Goal: Transaction & Acquisition: Book appointment/travel/reservation

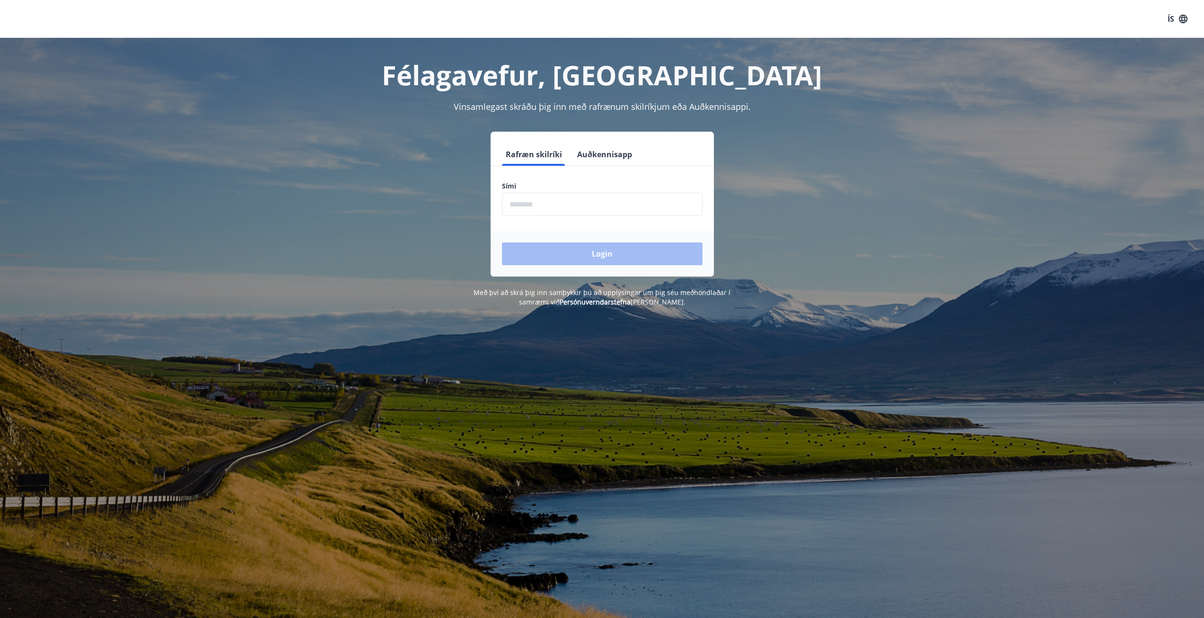
drag, startPoint x: 0, startPoint y: 0, endPoint x: 578, endPoint y: 208, distance: 614.6
click at [578, 208] on input "phone" at bounding box center [602, 204] width 201 height 23
type input "********"
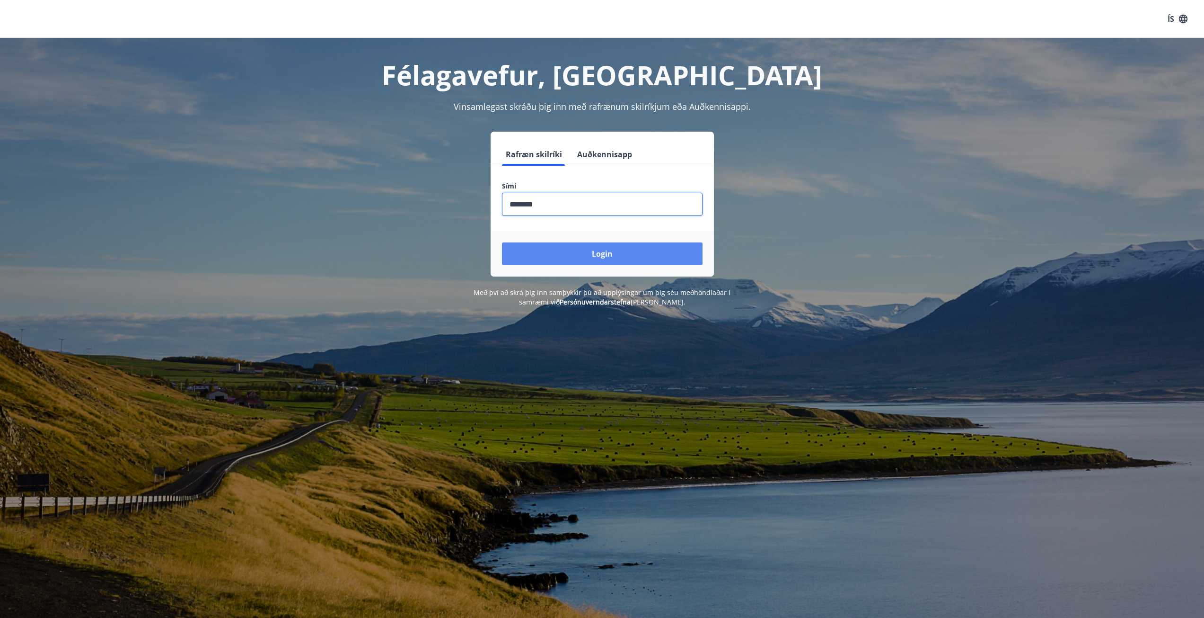
click at [586, 253] on button "Login" at bounding box center [602, 253] width 201 height 23
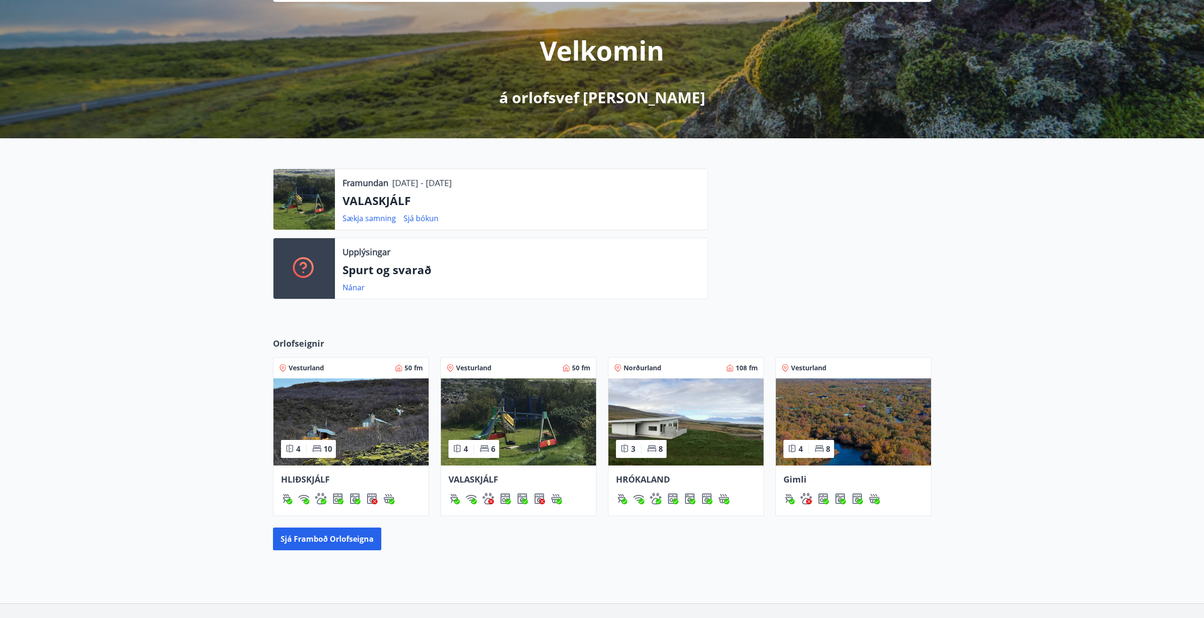
scroll to position [163, 0]
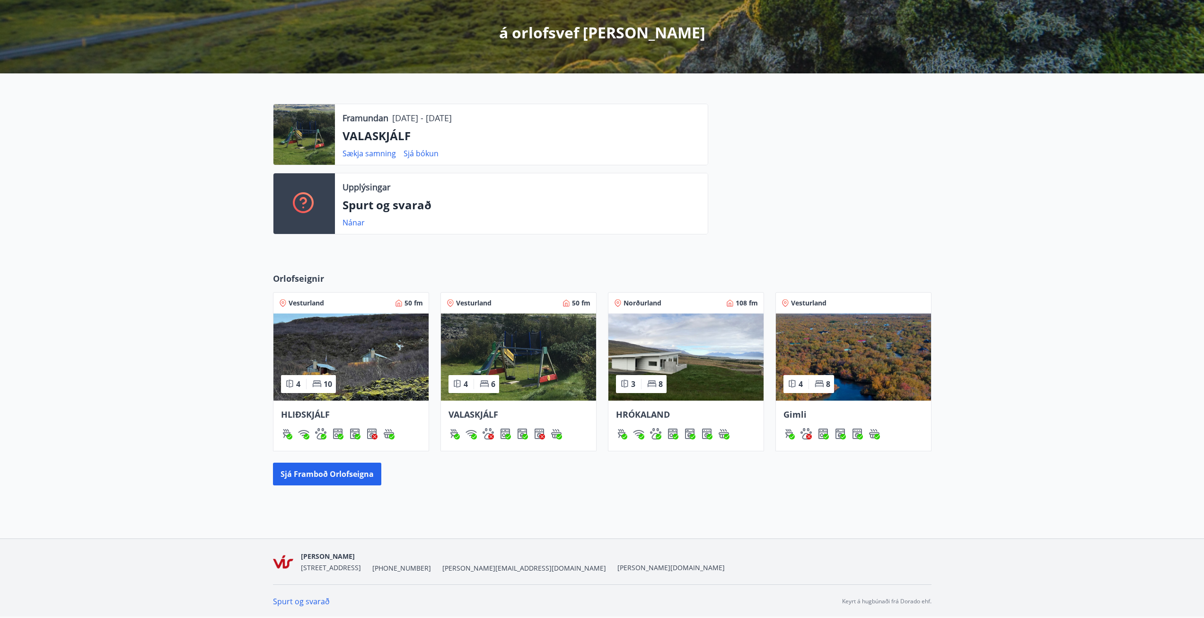
click at [484, 302] on span "Vesturland" at bounding box center [473, 302] width 35 height 9
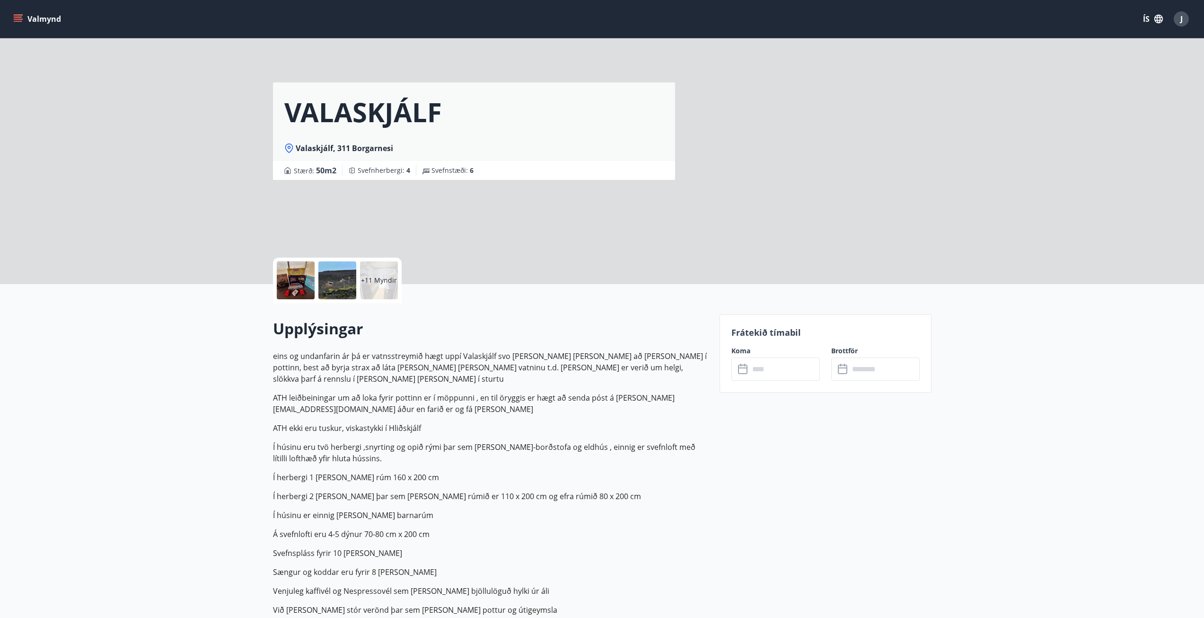
drag, startPoint x: 199, startPoint y: 323, endPoint x: 194, endPoint y: 326, distance: 5.3
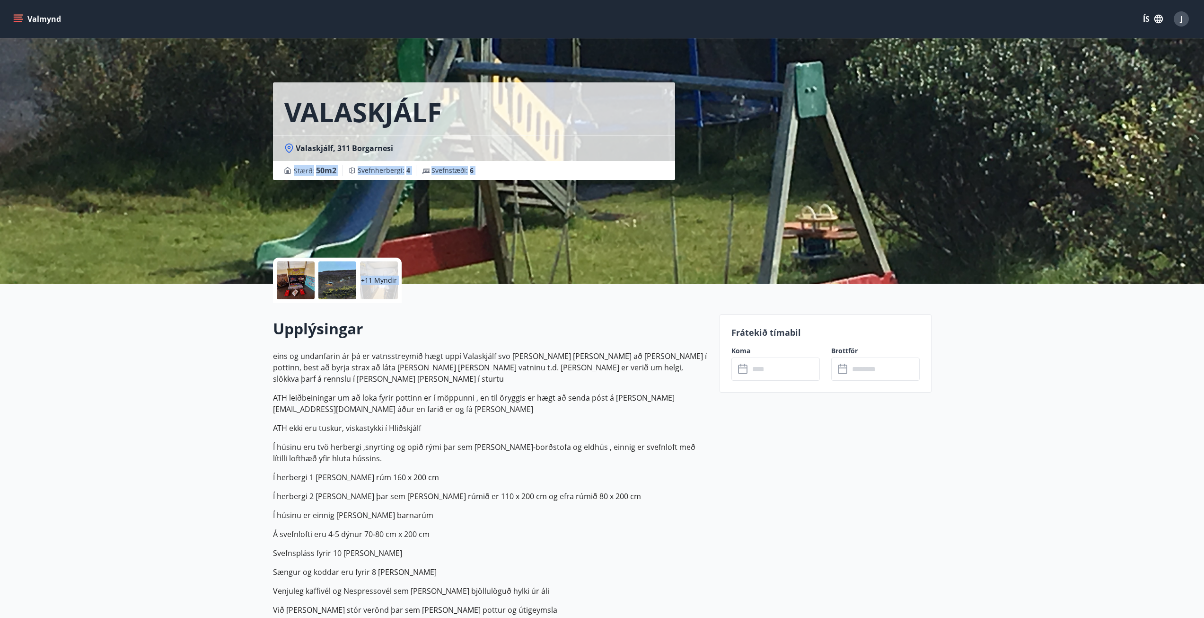
click at [401, 289] on div "+11 Myndir" at bounding box center [337, 279] width 129 height 45
click at [389, 283] on p "+11 Myndir" at bounding box center [379, 279] width 36 height 9
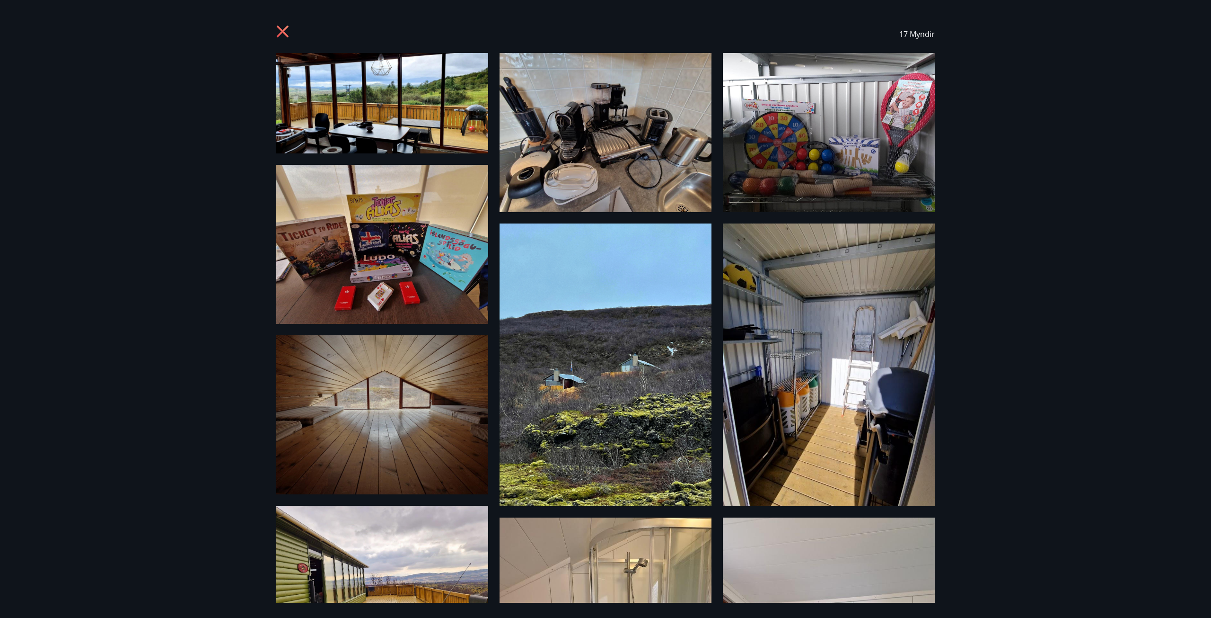
click at [283, 38] on icon at bounding box center [283, 32] width 15 height 15
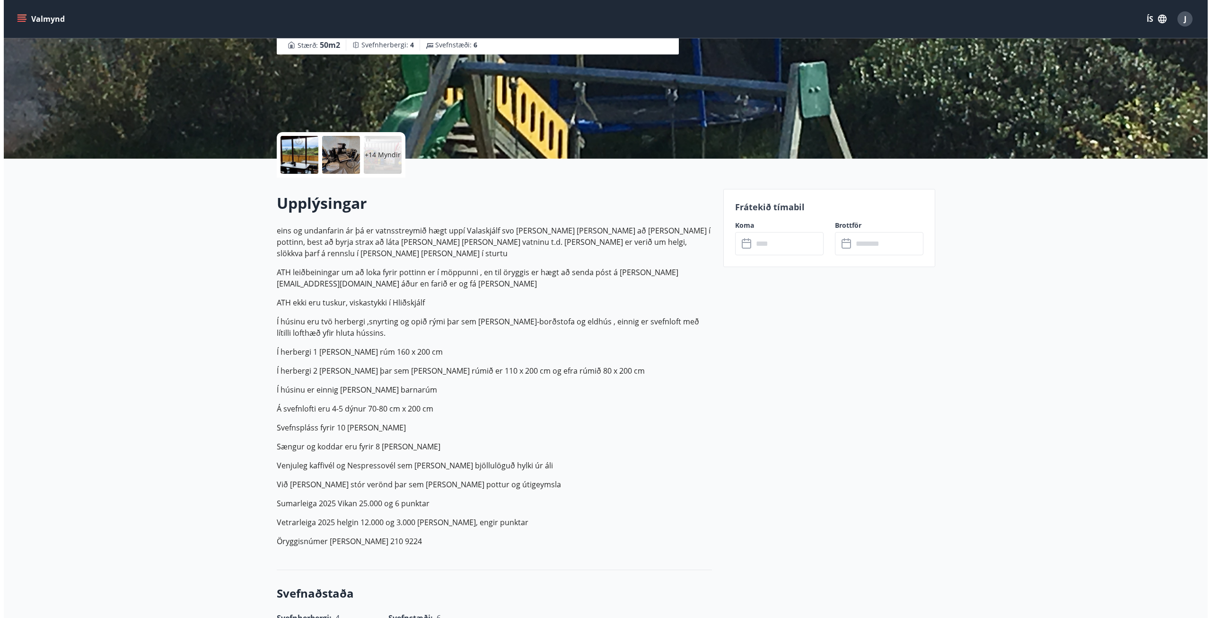
scroll to position [142, 0]
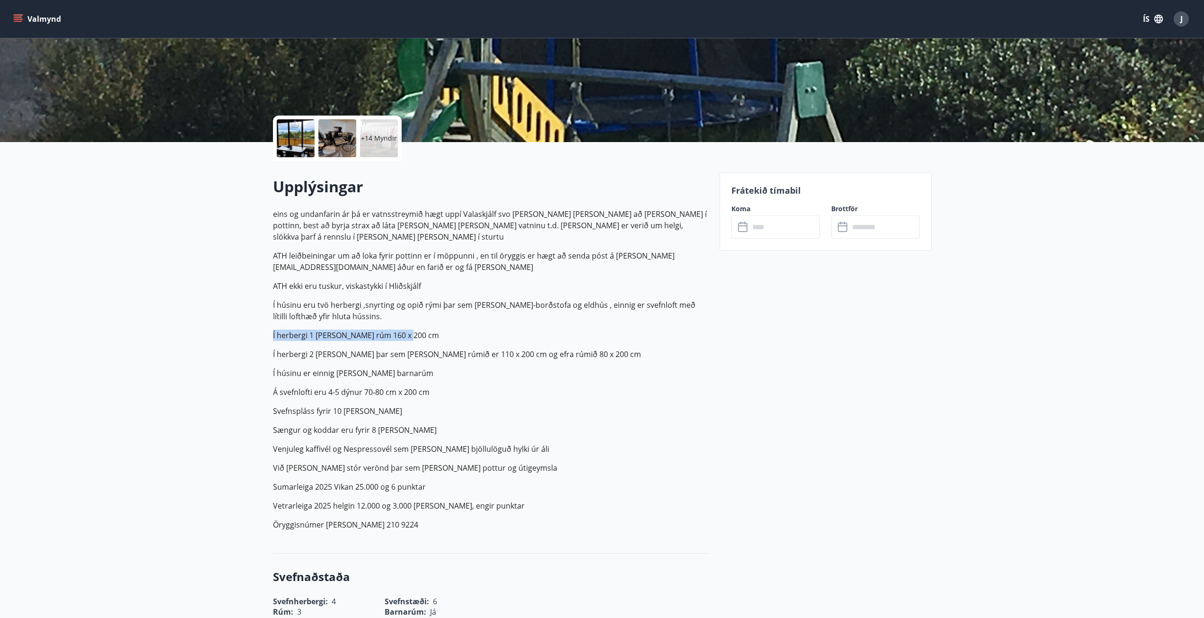
drag, startPoint x: 265, startPoint y: 325, endPoint x: 436, endPoint y: 323, distance: 170.9
click at [362, 329] on p "Í herbergi 1 er eitt rúm 160 x 200 cm" at bounding box center [490, 334] width 435 height 11
drag, startPoint x: 419, startPoint y: 323, endPoint x: 221, endPoint y: 325, distance: 197.4
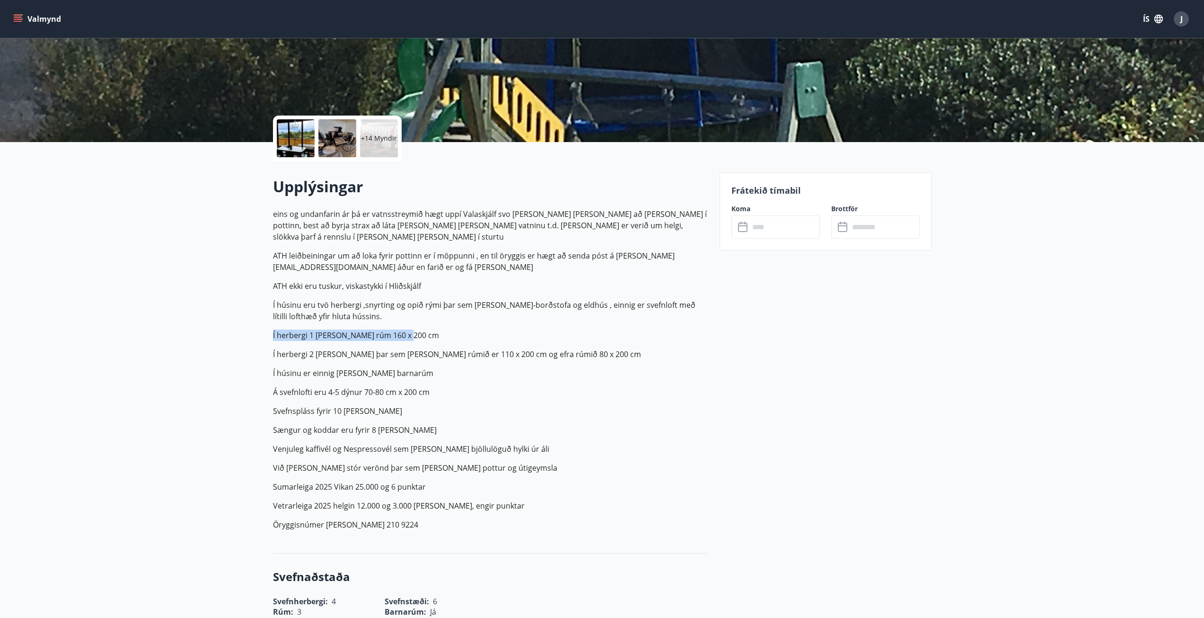
click at [382, 329] on p "Í herbergi 1 er eitt rúm 160 x 200 cm" at bounding box center [490, 334] width 435 height 11
drag, startPoint x: 422, startPoint y: 327, endPoint x: 271, endPoint y: 330, distance: 151.0
click at [380, 314] on p "eins og undanfarin ár þá er vatnsstreymið hægt uppí Valaskjálf svo það tekur la…" at bounding box center [490, 369] width 435 height 322
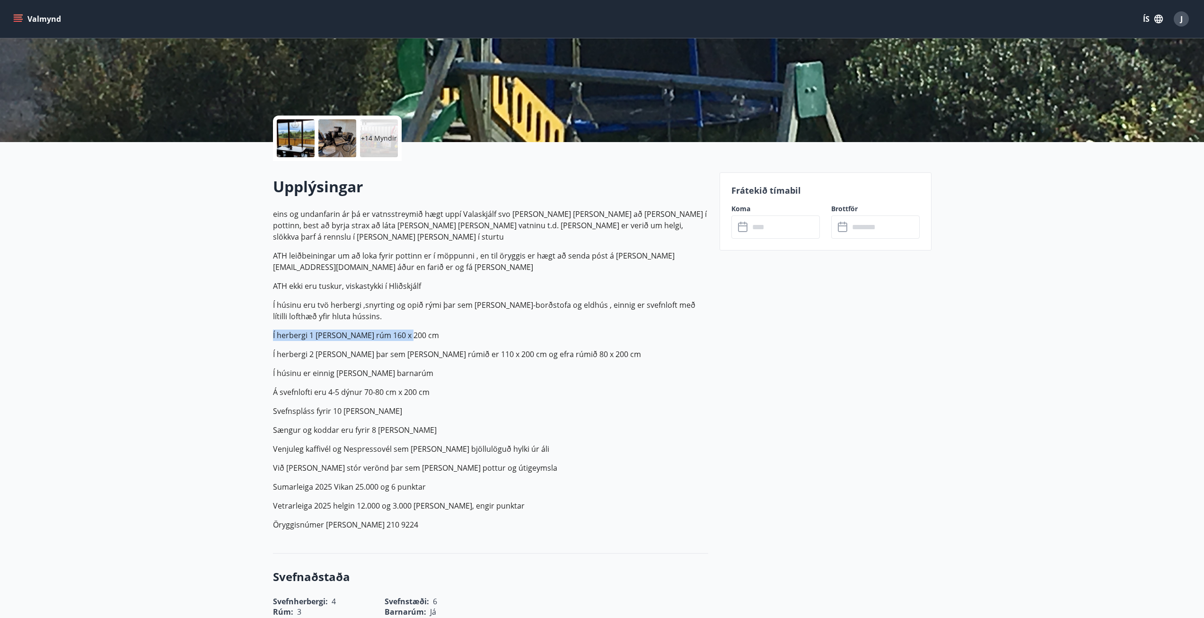
click at [374, 316] on p "eins og undanfarin ár þá er vatnsstreymið hægt uppí Valaskjálf svo það tekur la…" at bounding box center [490, 369] width 435 height 322
drag, startPoint x: 269, startPoint y: 339, endPoint x: 413, endPoint y: 338, distance: 143.9
click at [403, 348] on p "Í herbergi 2 er koja þar sem neðra rúmið er 110 x 200 cm og efra rúmið 80 x 200…" at bounding box center [490, 353] width 435 height 11
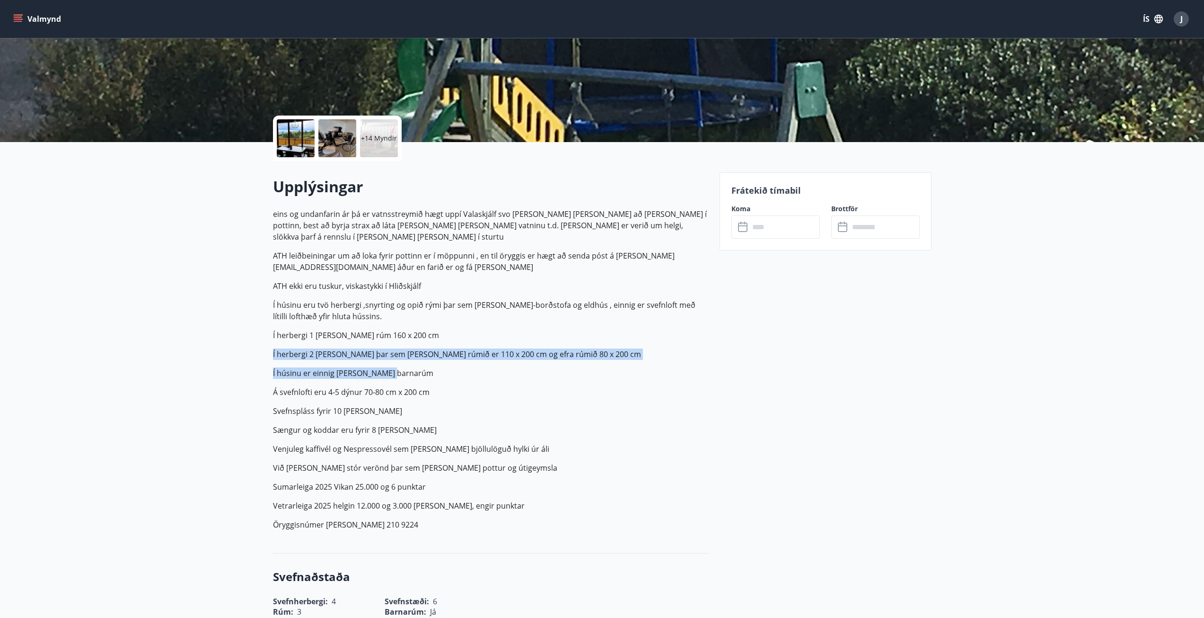
drag, startPoint x: 624, startPoint y: 349, endPoint x: 224, endPoint y: 346, distance: 399.9
click at [325, 335] on p "eins og undanfarin ár þá er vatnsstreymið hægt uppí Valaskjálf svo það tekur la…" at bounding box center [490, 369] width 435 height 322
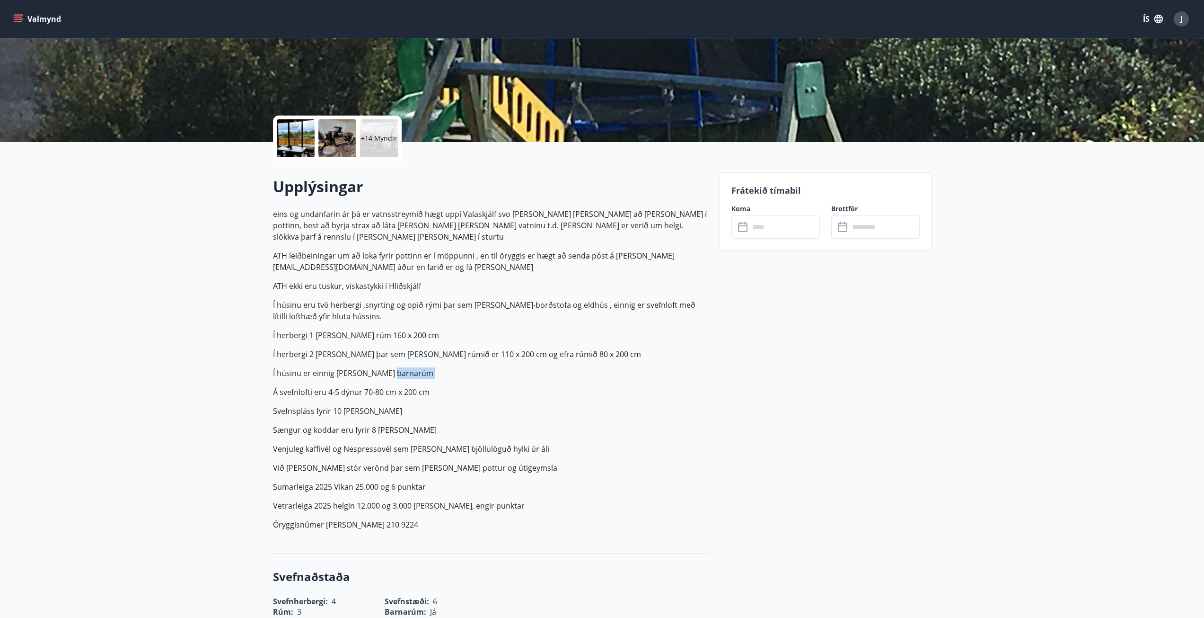
drag, startPoint x: 462, startPoint y: 361, endPoint x: 261, endPoint y: 376, distance: 201.7
click at [359, 367] on p "Í húsinu er einnig ferða barnarúm" at bounding box center [490, 372] width 435 height 11
drag, startPoint x: 393, startPoint y: 357, endPoint x: 241, endPoint y: 362, distance: 152.5
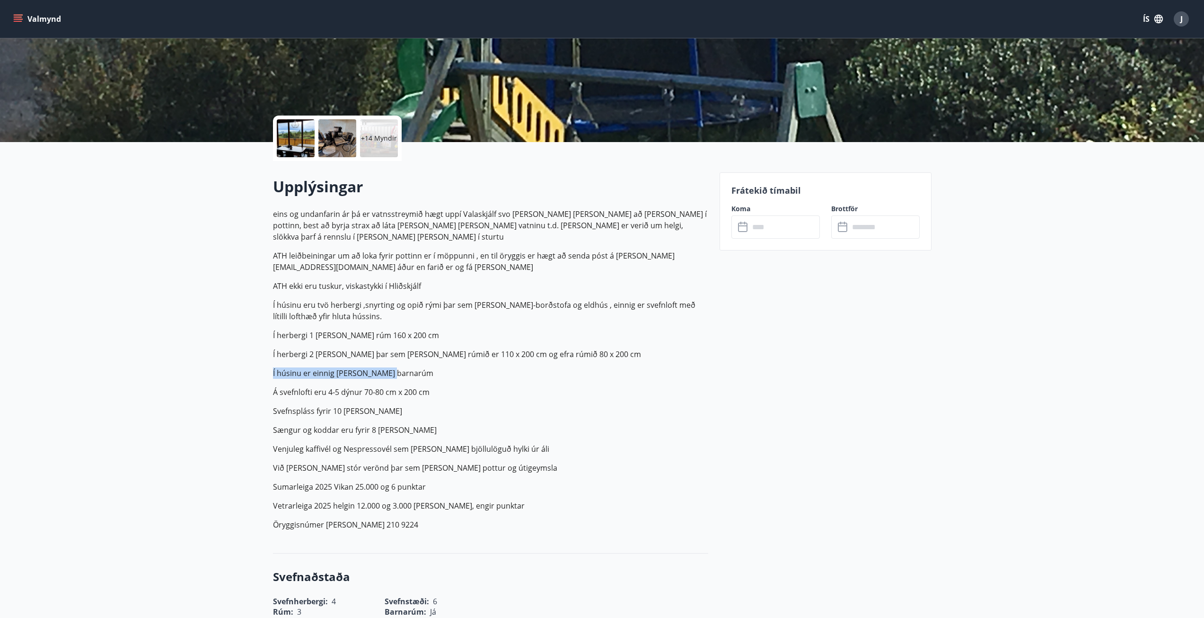
click at [362, 355] on p "eins og undanfarin ár þá er vatnsstreymið hægt uppí Valaskjálf svo það tekur la…" at bounding box center [490, 369] width 435 height 322
drag, startPoint x: 396, startPoint y: 362, endPoint x: 188, endPoint y: 350, distance: 207.6
click at [388, 367] on p "Í húsinu er einnig ferða barnarúm" at bounding box center [490, 372] width 435 height 11
drag, startPoint x: 443, startPoint y: 390, endPoint x: 168, endPoint y: 354, distance: 277.3
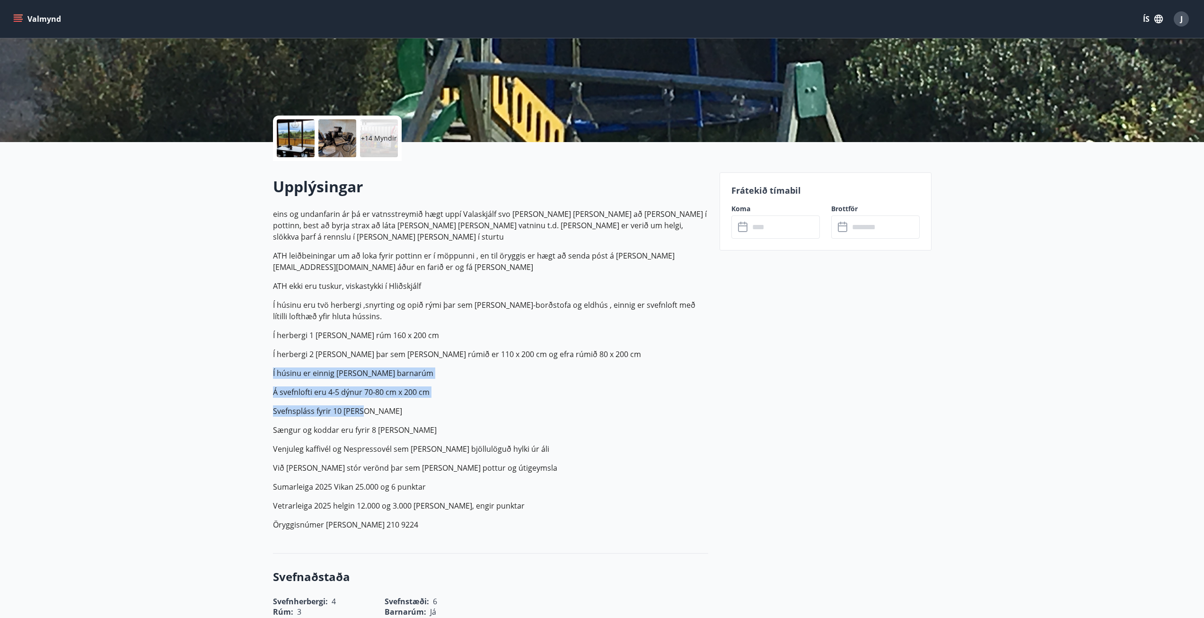
click at [430, 386] on p "Á svefnlofti eru 4-5 dýnur 70-80 cm x 200 cm" at bounding box center [490, 391] width 435 height 11
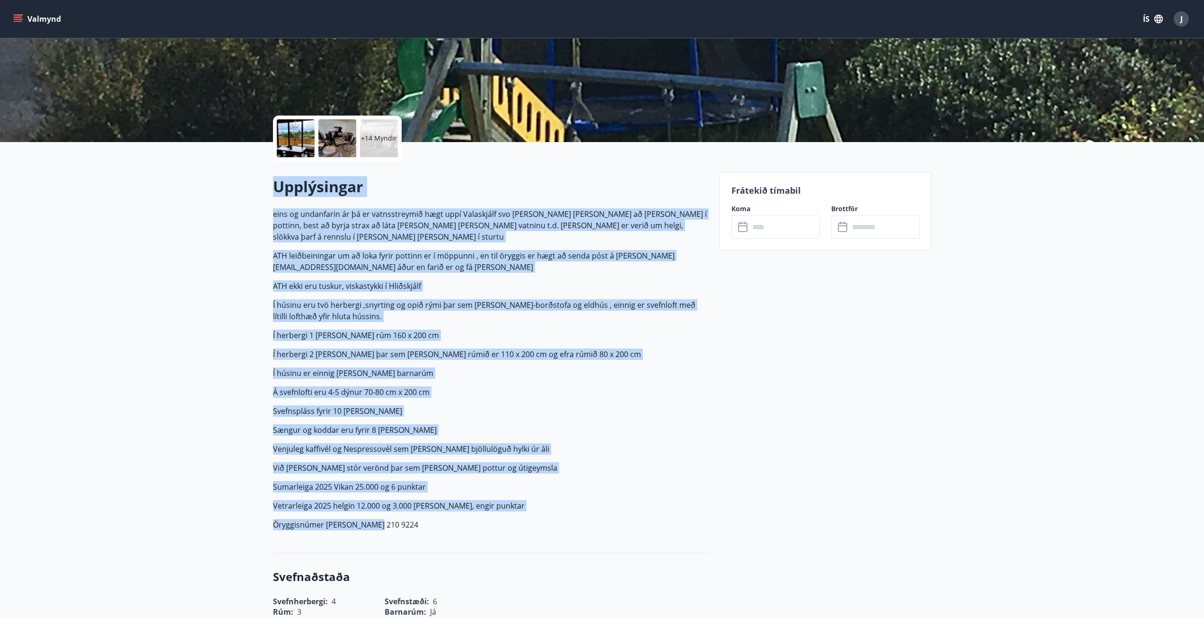
drag, startPoint x: 391, startPoint y: 514, endPoint x: 258, endPoint y: 186, distance: 354.1
drag, startPoint x: 240, startPoint y: 235, endPoint x: 258, endPoint y: 249, distance: 23.6
click at [420, 447] on p "eins og undanfarin ár þá er vatnsstreymið hægt uppí Valaskjálf svo það tekur la…" at bounding box center [490, 369] width 435 height 322
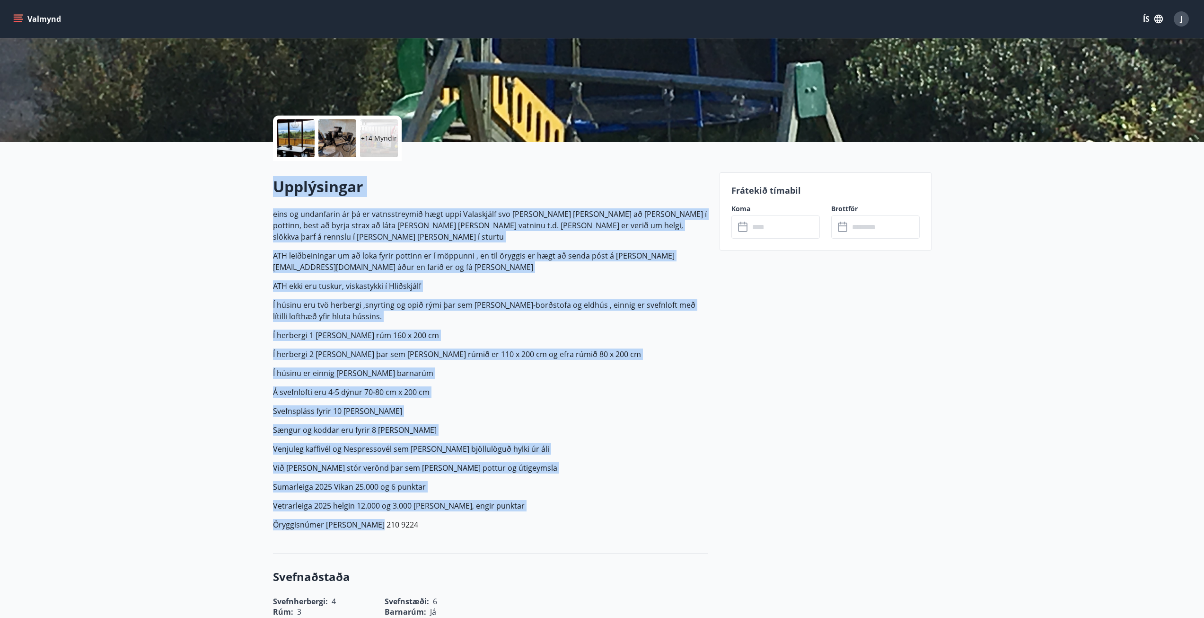
drag, startPoint x: 372, startPoint y: 492, endPoint x: 253, endPoint y: 181, distance: 332.4
drag, startPoint x: 392, startPoint y: 519, endPoint x: 255, endPoint y: 189, distance: 357.4
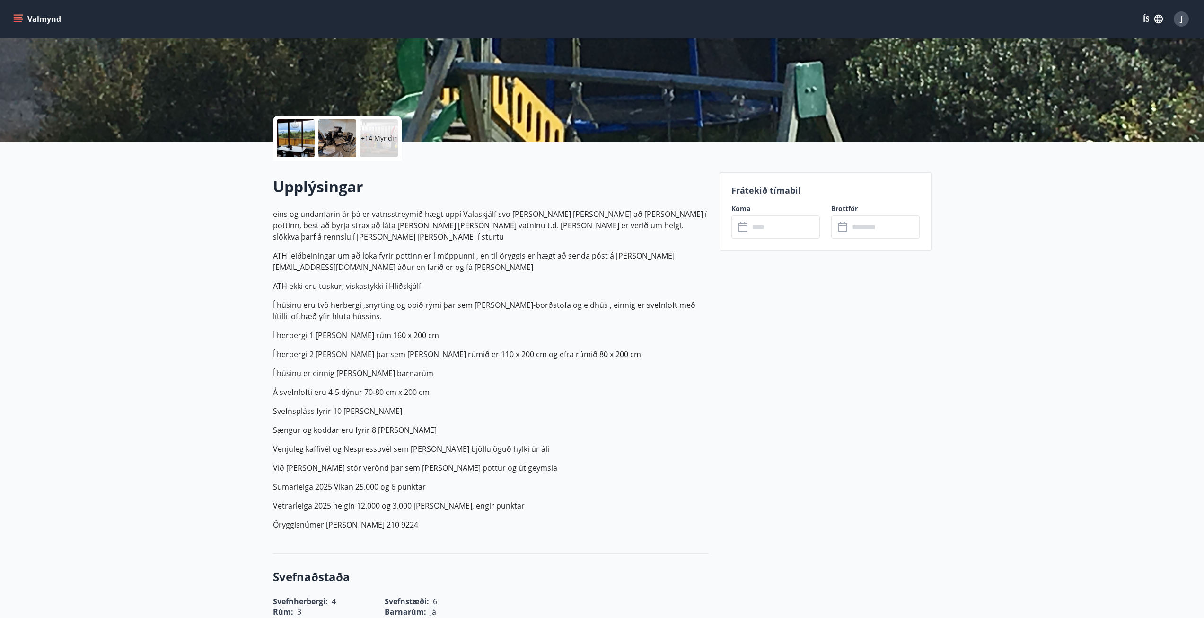
click at [380, 141] on p "+14 Myndir" at bounding box center [379, 137] width 36 height 9
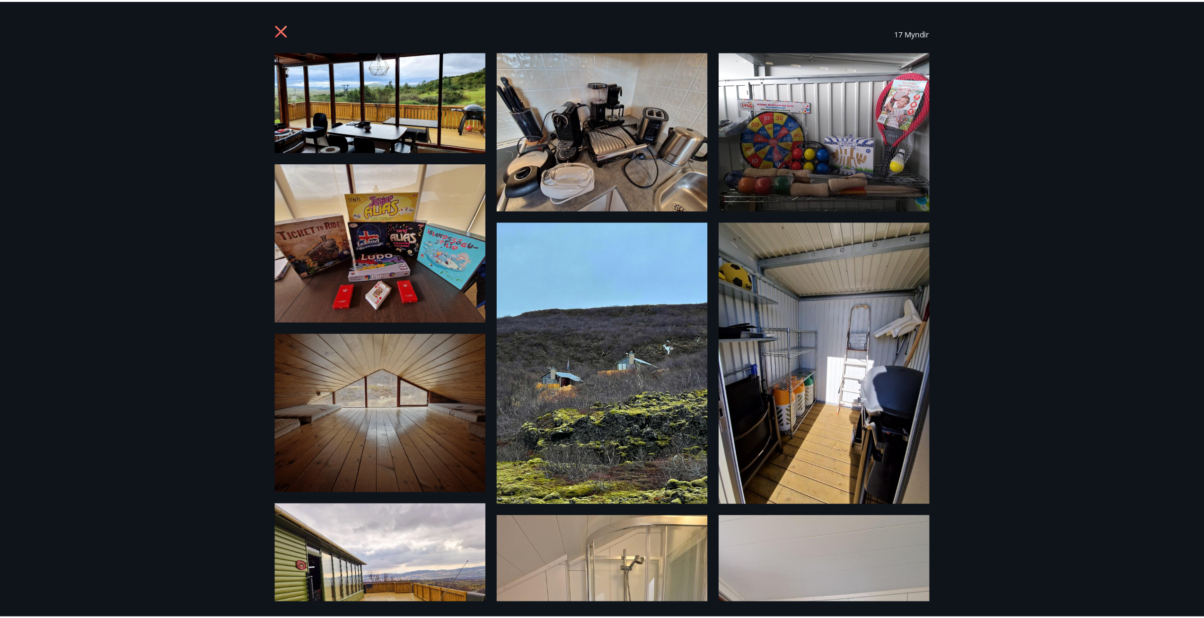
scroll to position [0, 0]
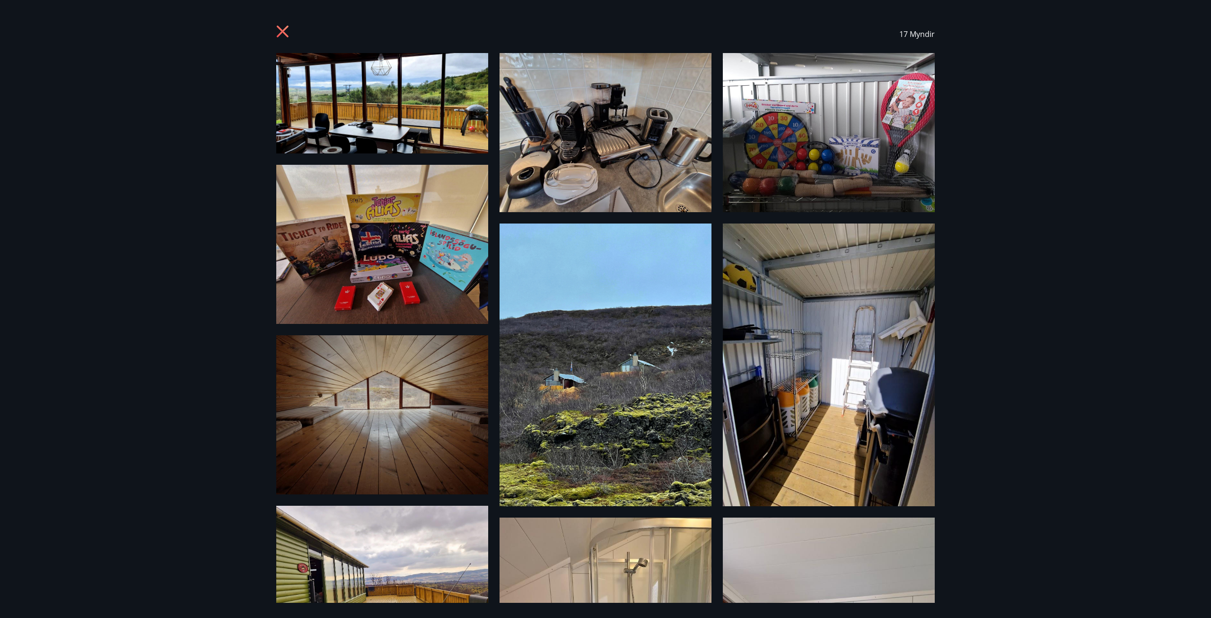
click at [283, 35] on icon at bounding box center [283, 32] width 15 height 15
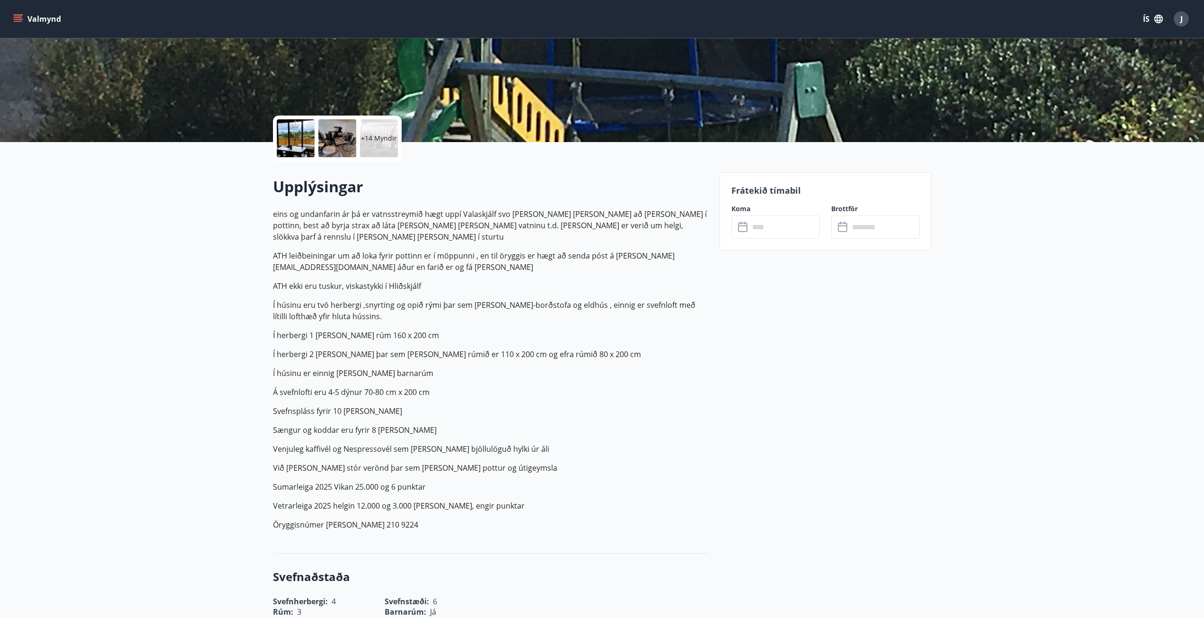
click at [16, 19] on icon "menu" at bounding box center [19, 18] width 10 height 1
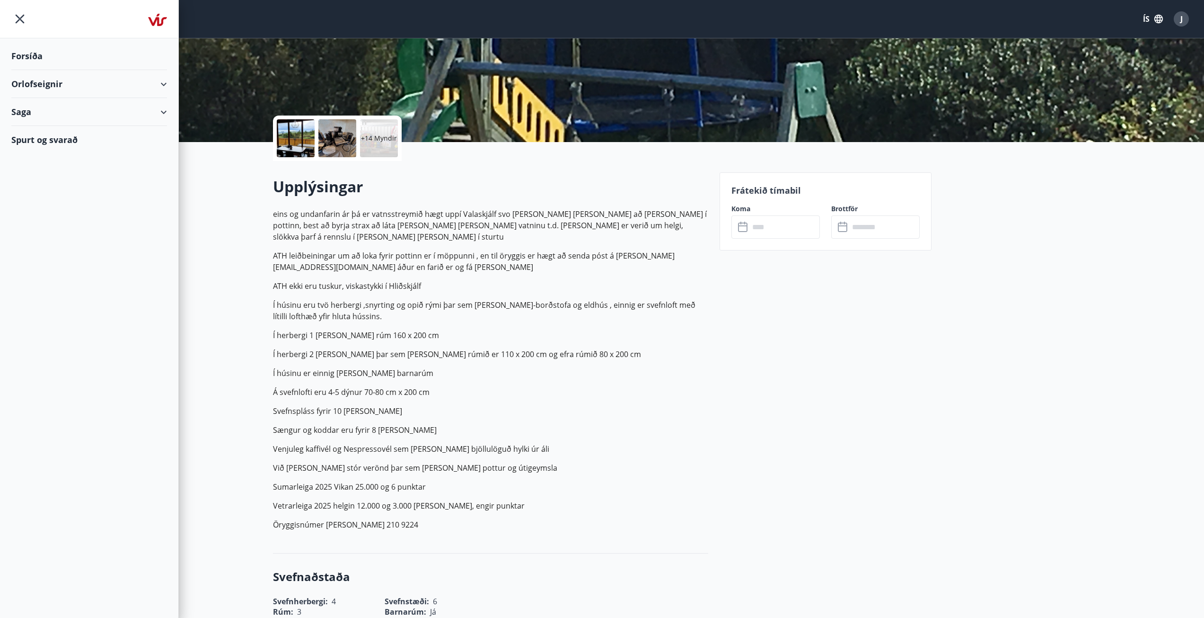
click at [18, 21] on icon "menu" at bounding box center [20, 19] width 9 height 9
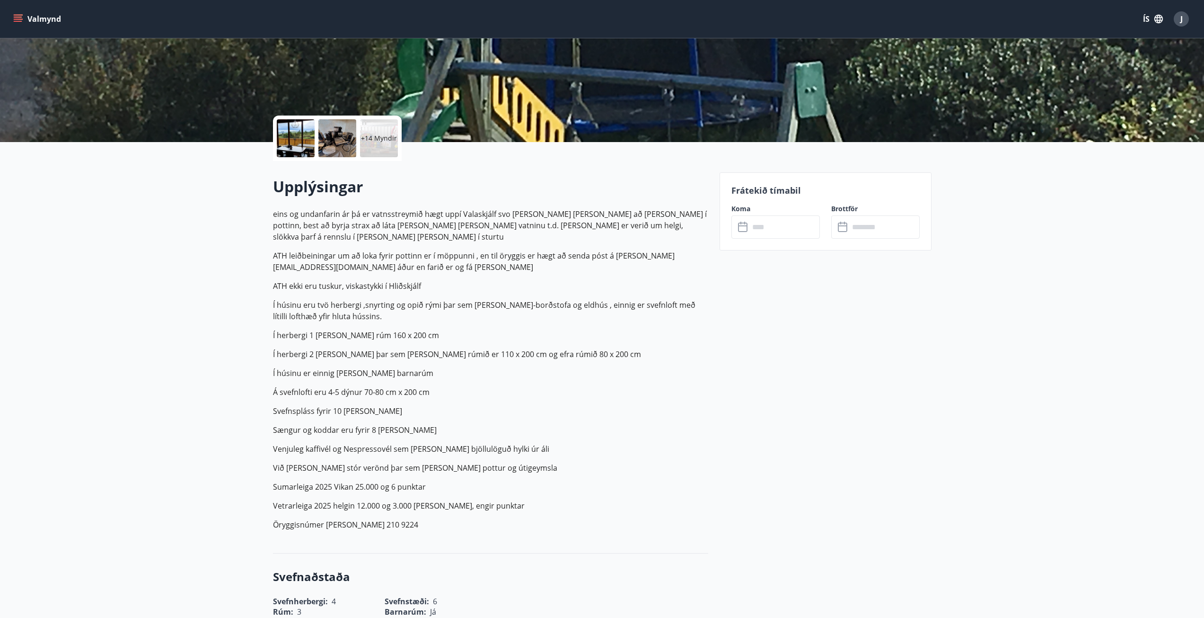
click at [33, 17] on button "Valmynd" at bounding box center [37, 18] width 53 height 17
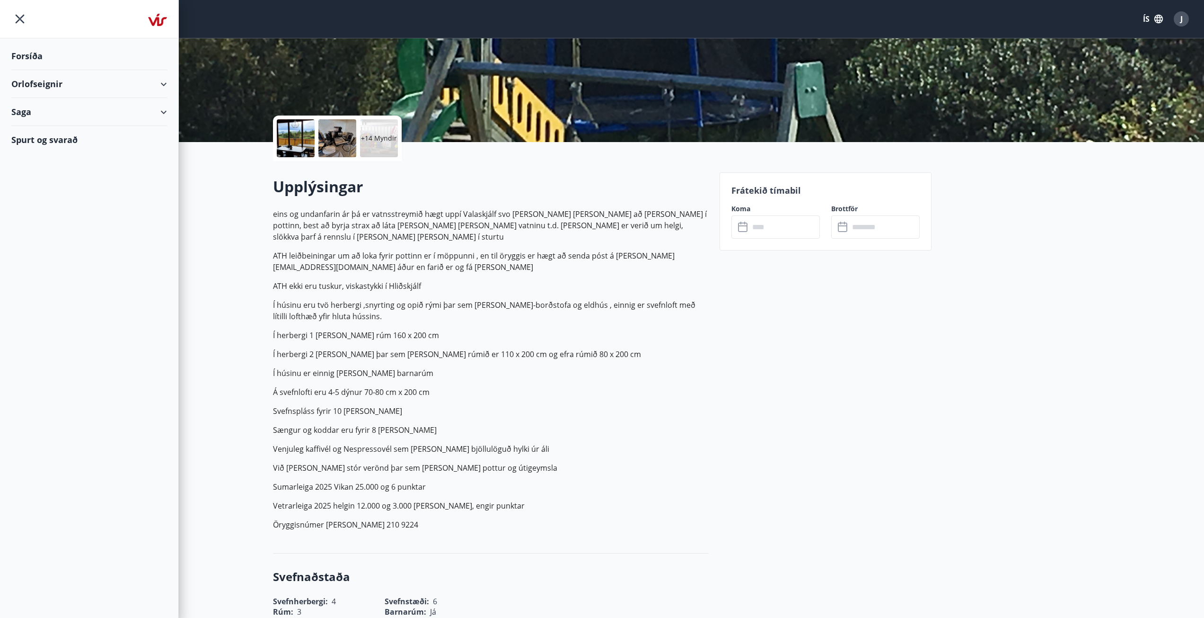
click at [151, 19] on img at bounding box center [157, 19] width 19 height 19
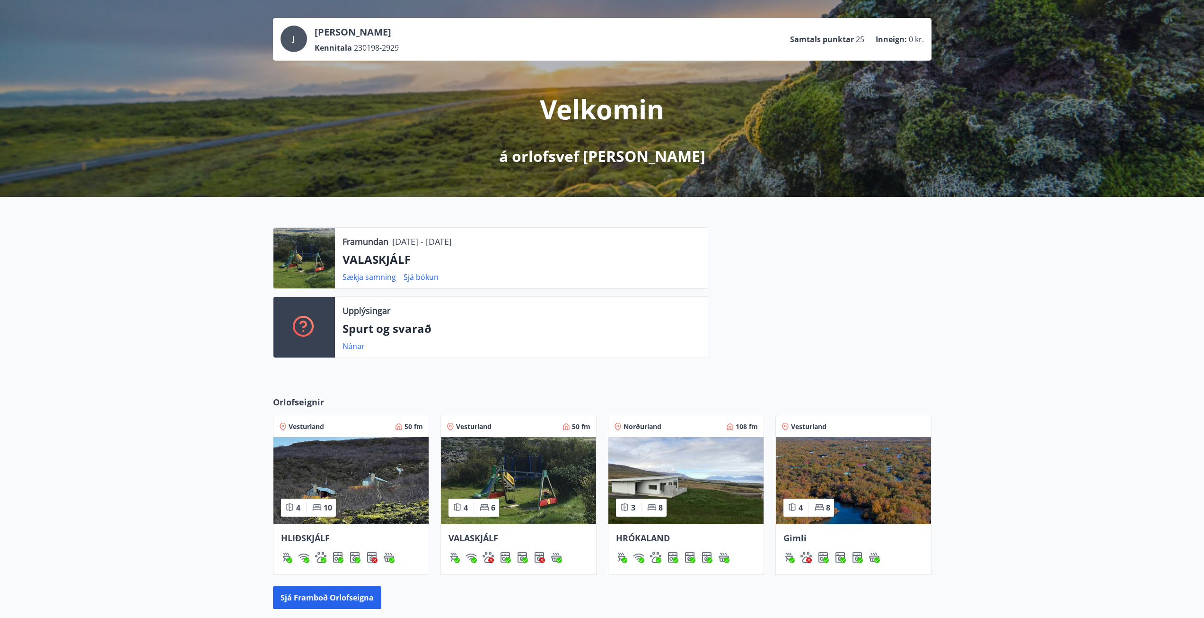
scroll to position [163, 0]
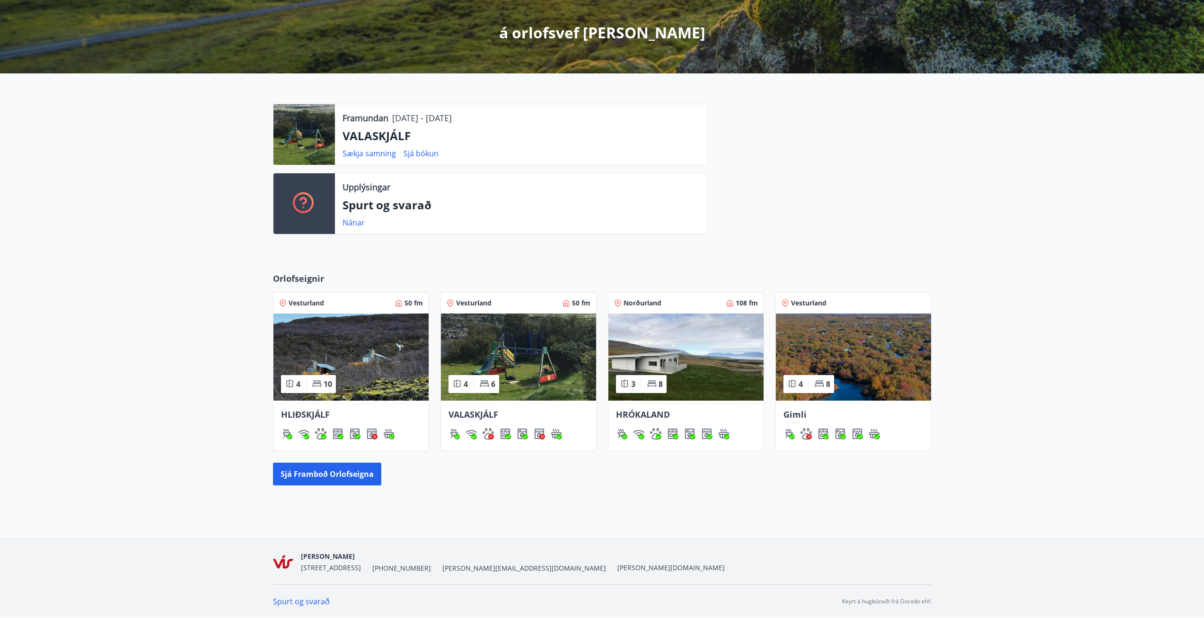
click at [350, 361] on img at bounding box center [351, 356] width 155 height 87
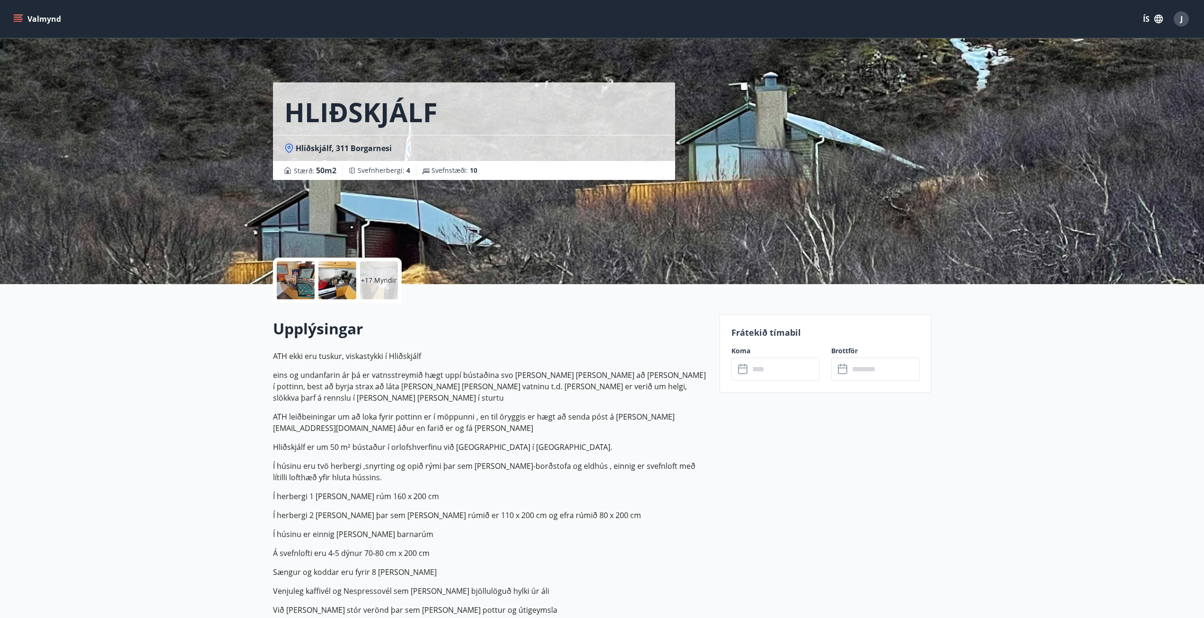
click at [389, 276] on p "+17 Myndir" at bounding box center [379, 279] width 36 height 9
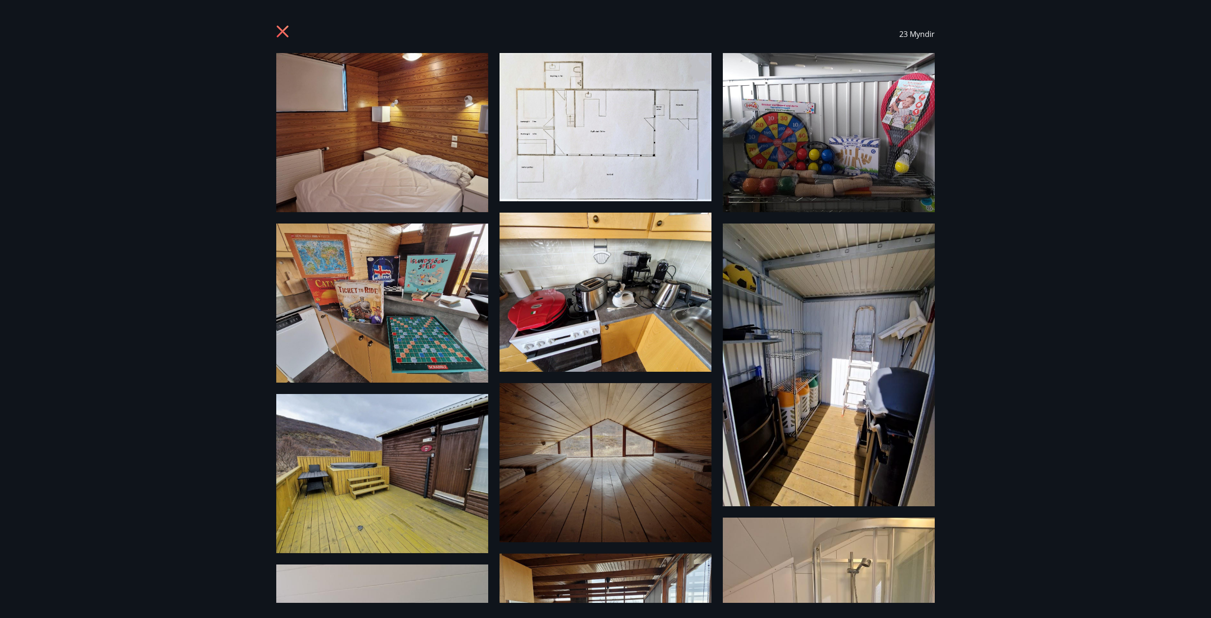
click at [279, 29] on icon at bounding box center [283, 32] width 15 height 15
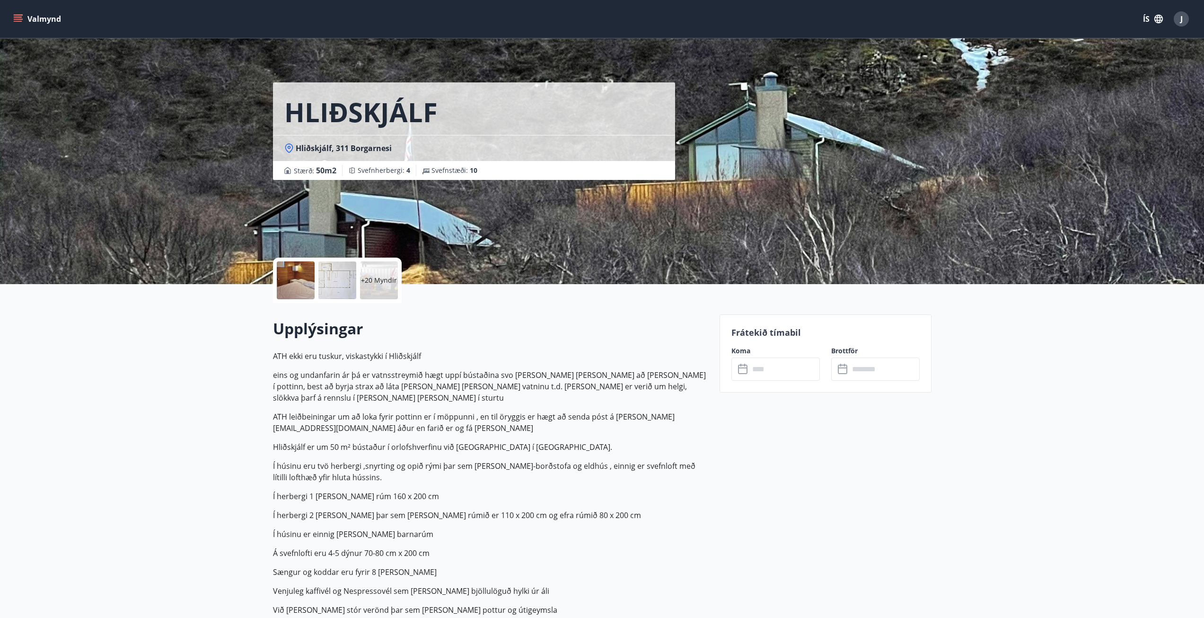
click at [42, 20] on button "Valmynd" at bounding box center [37, 18] width 53 height 17
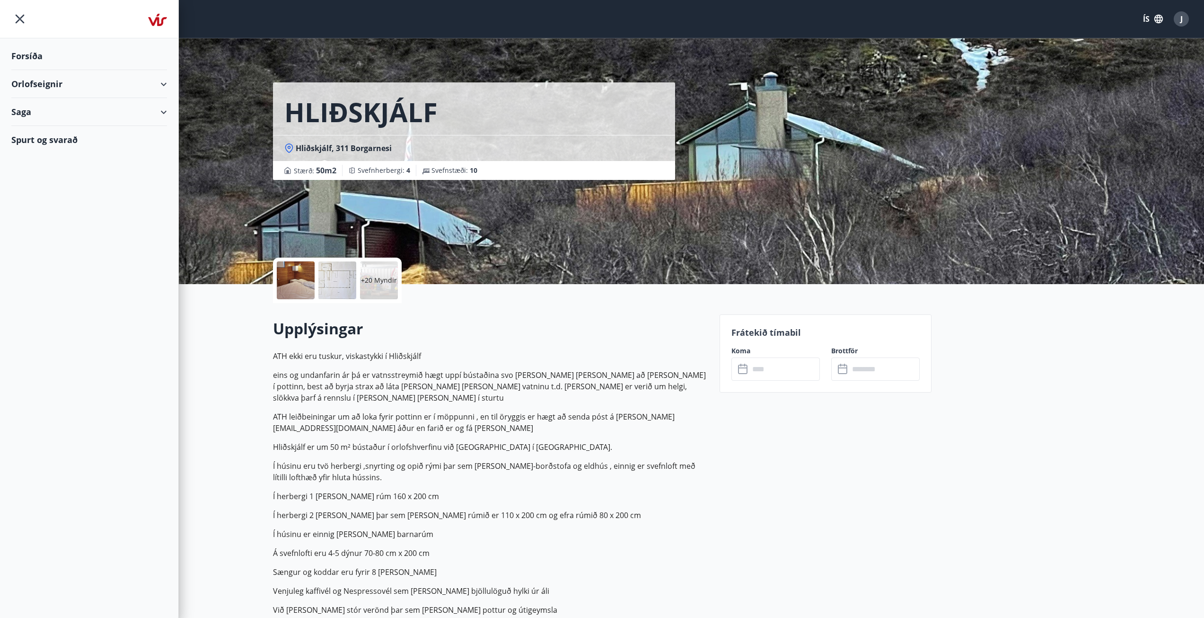
click at [36, 49] on div "Forsíða" at bounding box center [89, 56] width 156 height 28
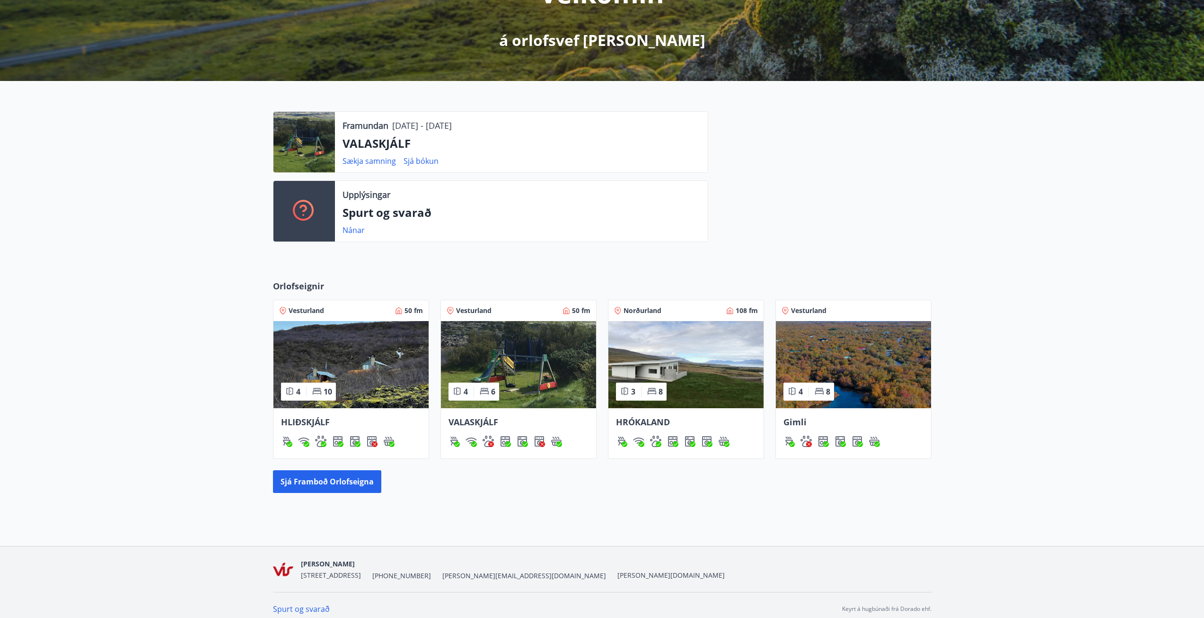
scroll to position [163, 0]
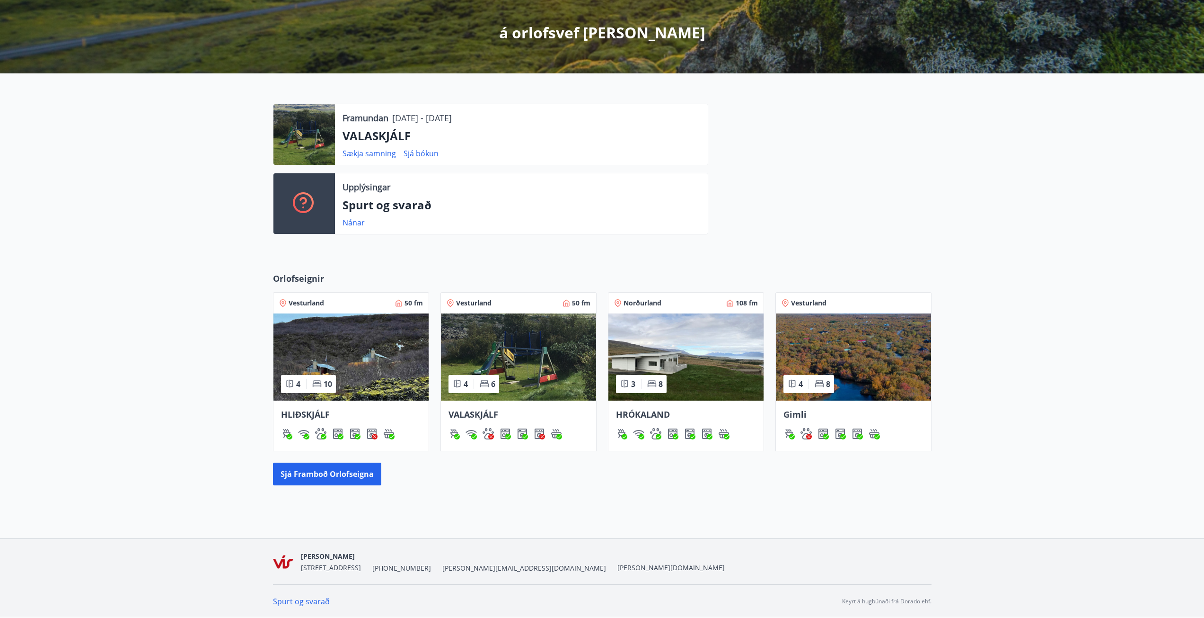
click at [482, 351] on img at bounding box center [518, 356] width 155 height 87
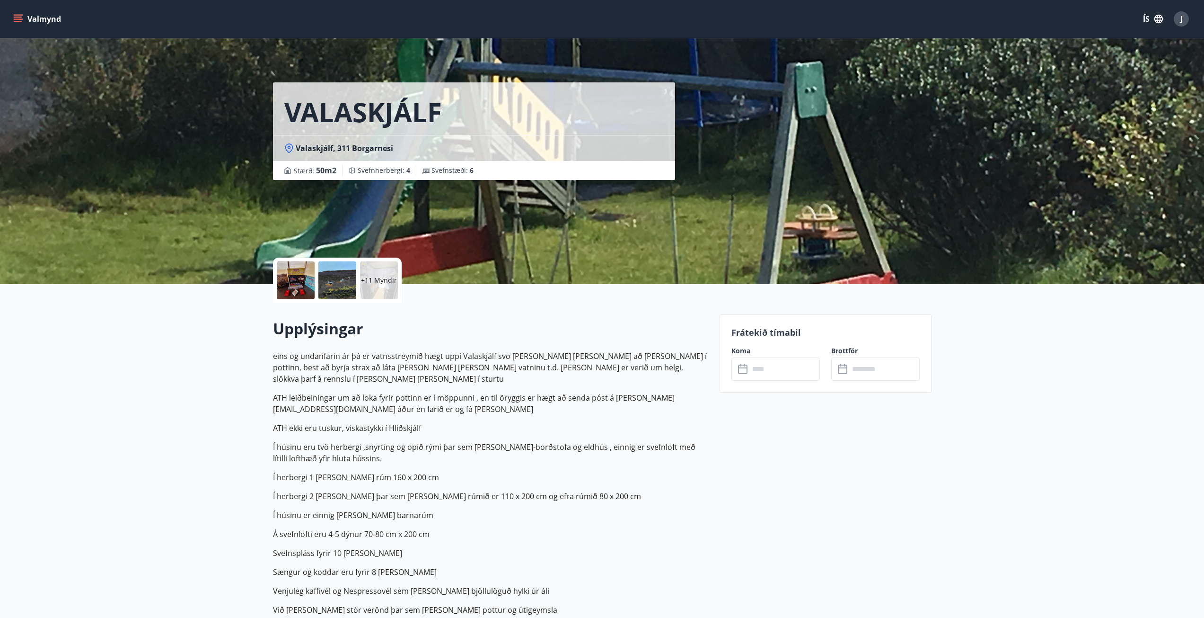
drag, startPoint x: 309, startPoint y: 322, endPoint x: 250, endPoint y: 320, distance: 58.7
click at [347, 318] on div "Upplýsingar eins og undanfarin ár þá er vatnsstreymið hægt uppí Valaskjálf svo …" at bounding box center [490, 499] width 435 height 392
click at [377, 288] on div "+11 Myndir" at bounding box center [379, 280] width 38 height 38
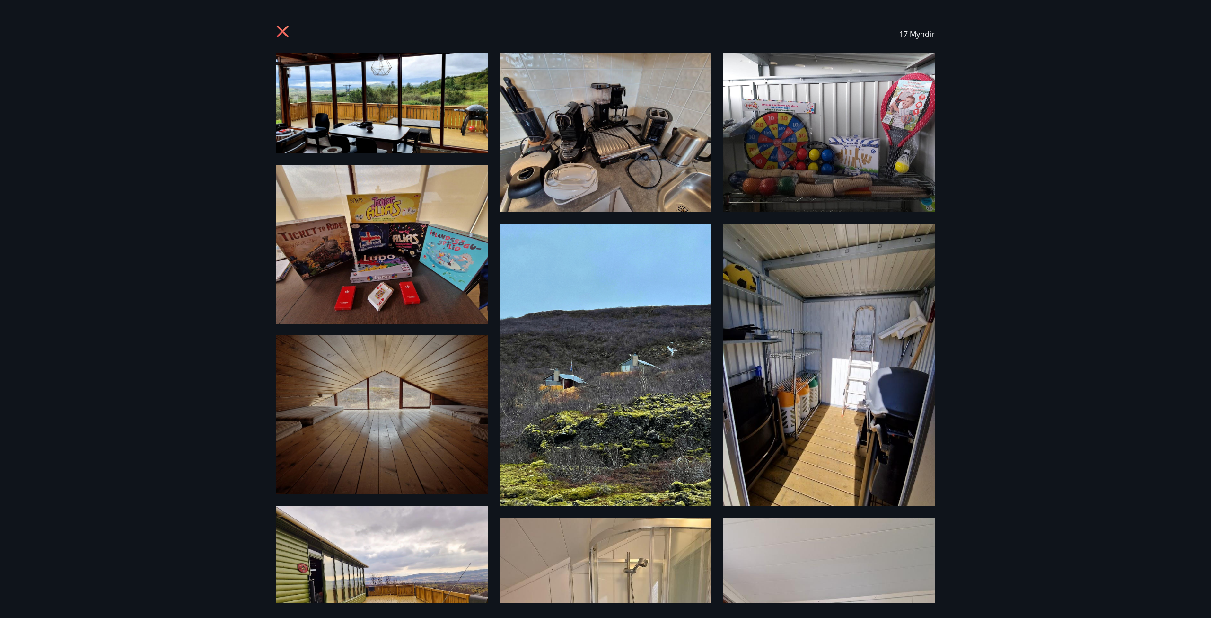
click at [282, 28] on icon at bounding box center [283, 32] width 15 height 15
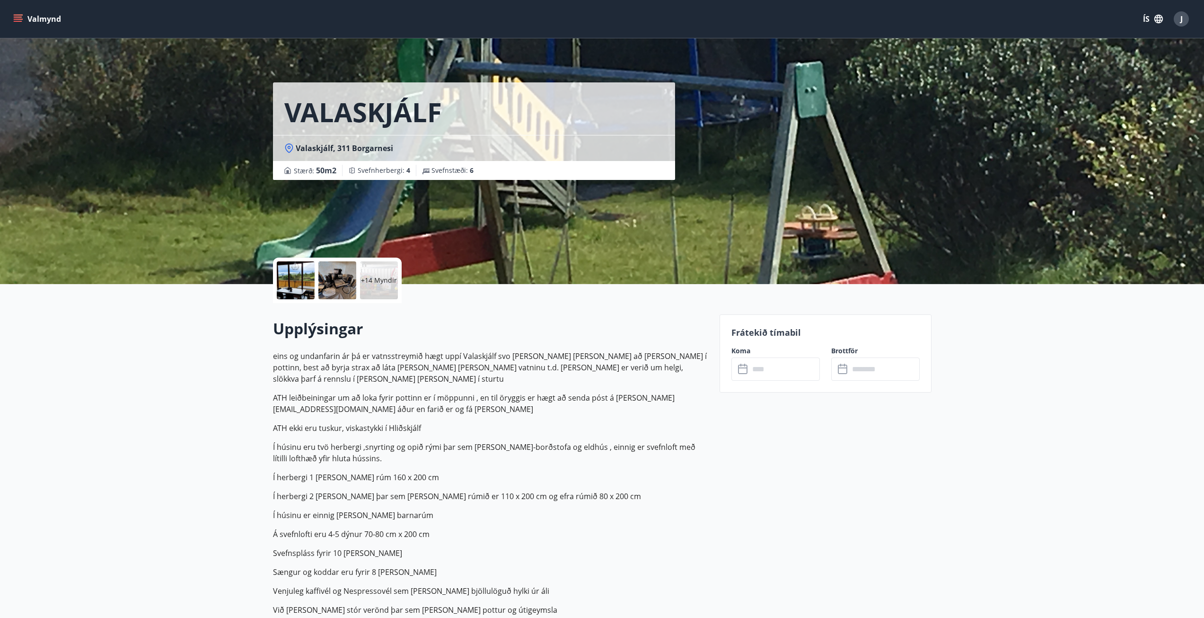
scroll to position [163, 0]
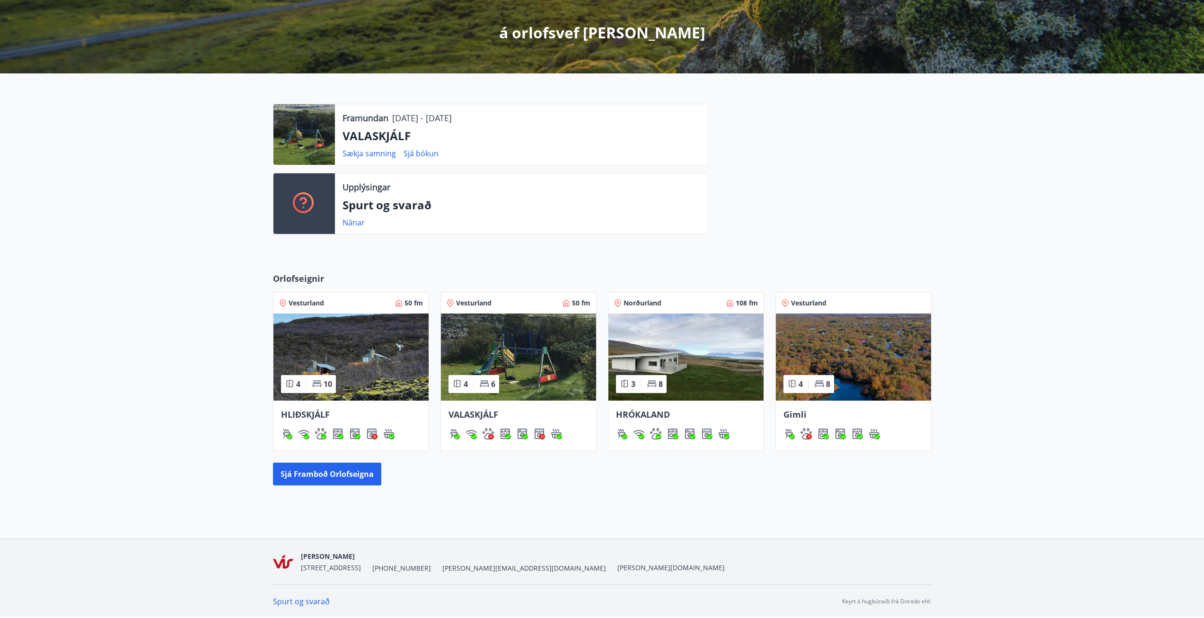
click at [889, 362] on img at bounding box center [853, 356] width 155 height 87
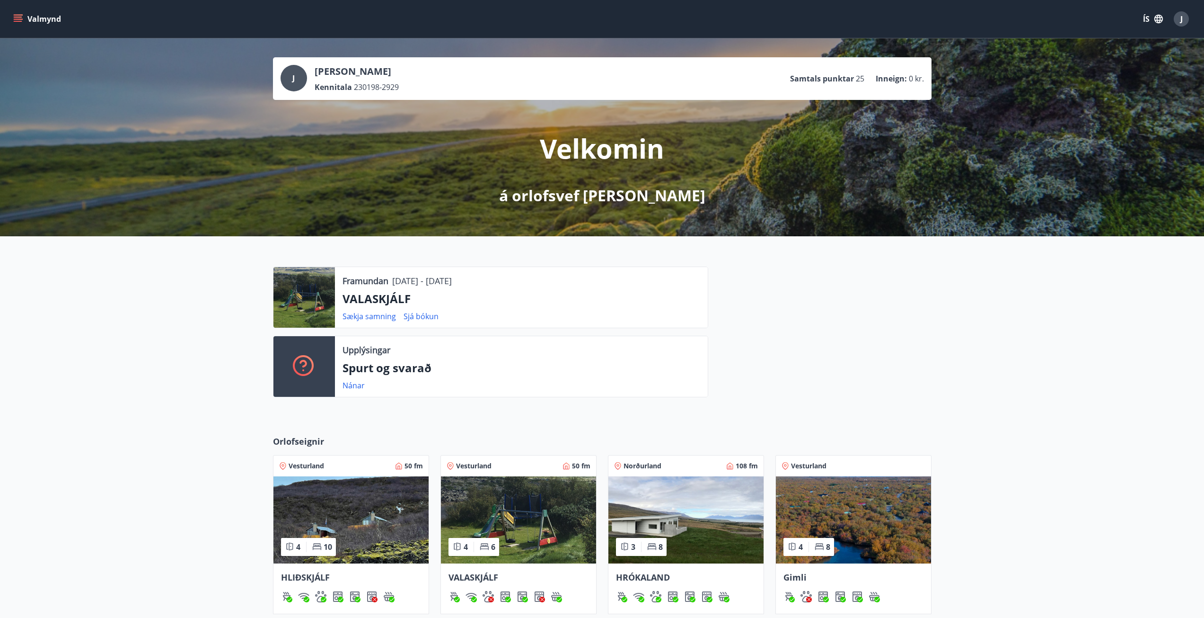
click at [144, 351] on div "Framundan 20.08.2025 - 27.08.2025 VALASKJÁLF Sækja samning Sjá bókun Upplýsinga…" at bounding box center [602, 328] width 1204 height 184
drag, startPoint x: 685, startPoint y: 201, endPoint x: 469, endPoint y: 148, distance: 222.3
click at [467, 151] on div "Velkomin á orlofsvef Stavís" at bounding box center [602, 153] width 530 height 106
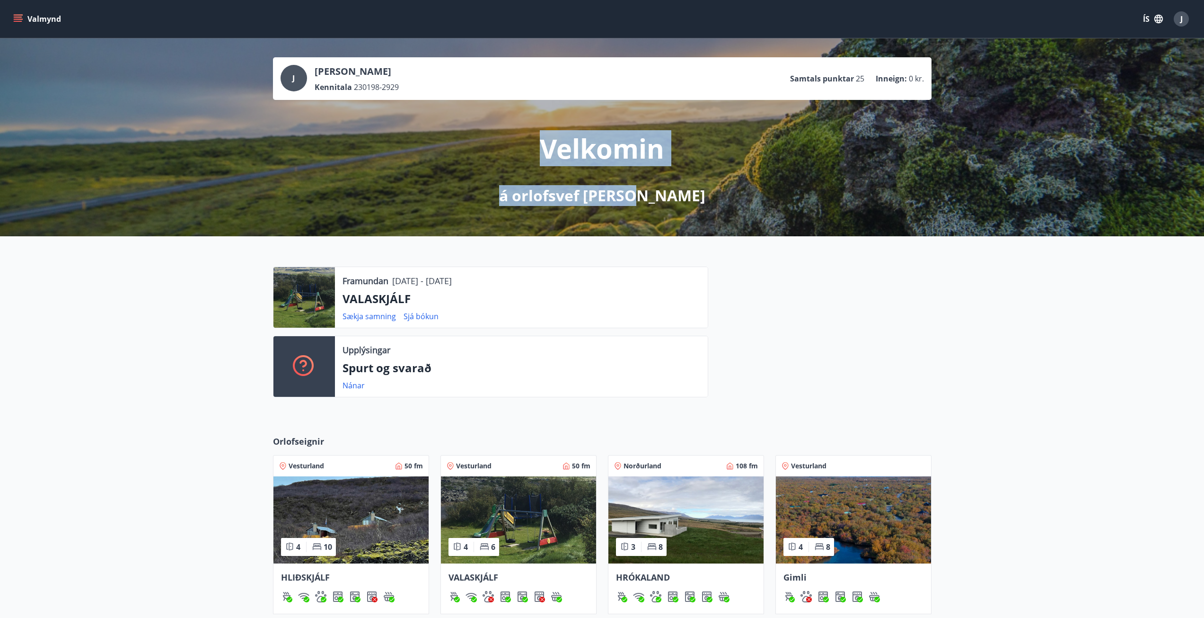
click at [655, 173] on div "Velkomin á orlofsvef Stavís" at bounding box center [602, 153] width 530 height 106
drag, startPoint x: 688, startPoint y: 194, endPoint x: 528, endPoint y: 124, distance: 174.2
click at [527, 124] on div "Velkomin á orlofsvef Stavís" at bounding box center [602, 153] width 530 height 106
click at [604, 147] on p "Velkomin" at bounding box center [602, 148] width 124 height 36
drag, startPoint x: 675, startPoint y: 201, endPoint x: 529, endPoint y: 137, distance: 160.2
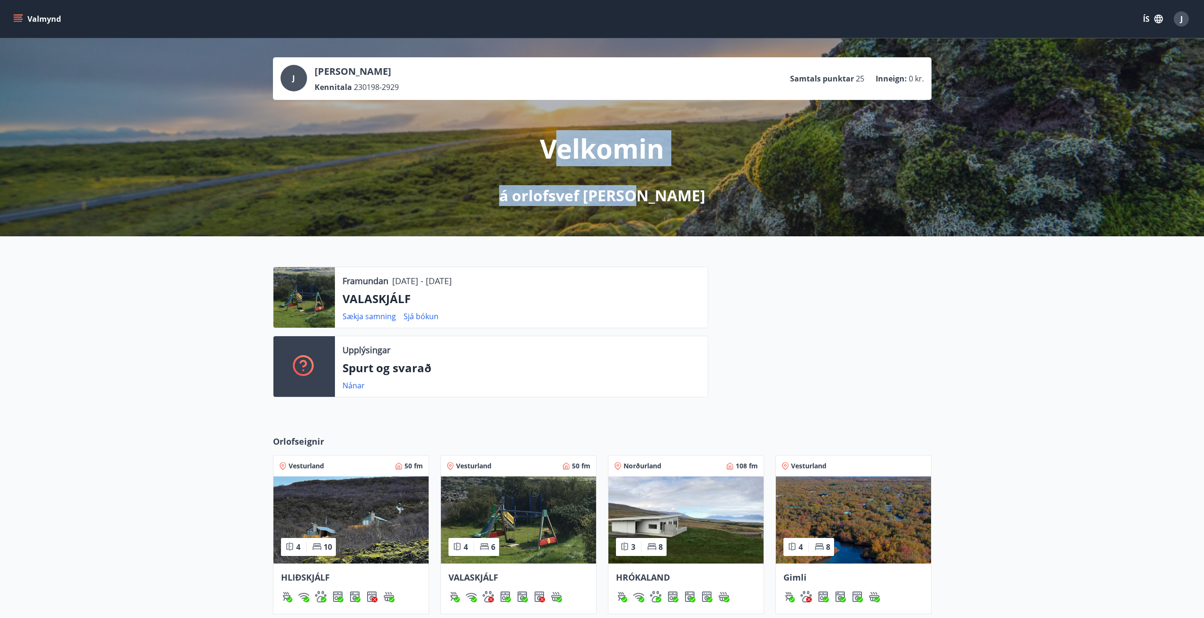
click at [529, 137] on div "Velkomin á orlofsvef Stavís" at bounding box center [602, 153] width 530 height 106
click at [606, 143] on p "Velkomin" at bounding box center [602, 148] width 124 height 36
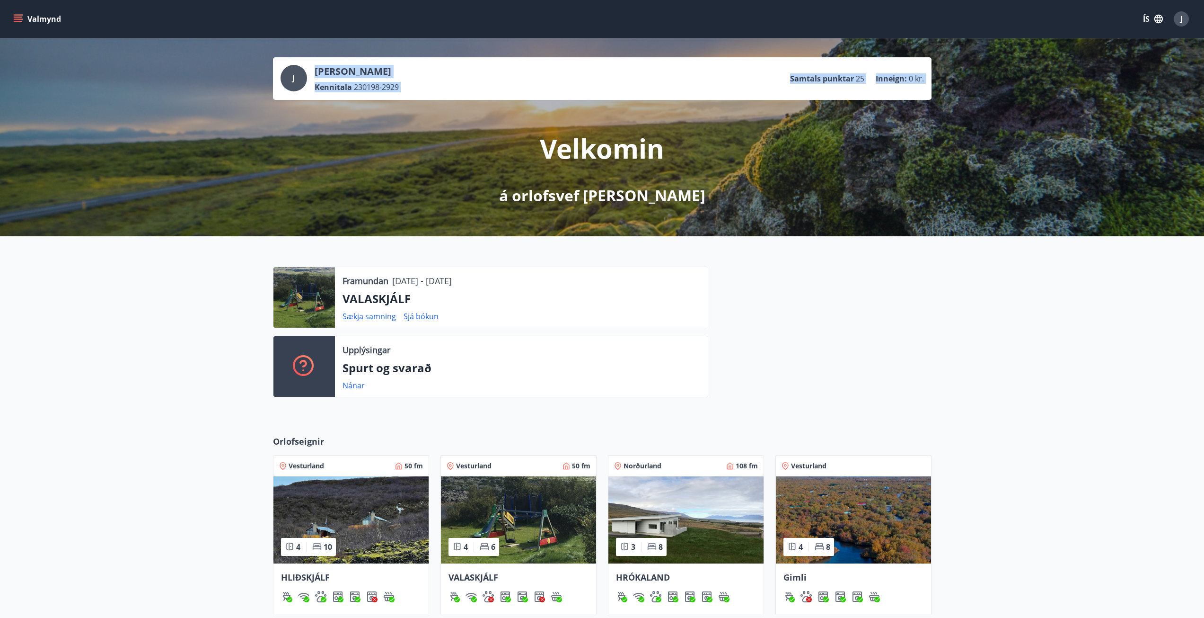
drag, startPoint x: 614, startPoint y: 165, endPoint x: 508, endPoint y: 121, distance: 114.6
click at [509, 122] on div "J Jökull Hermannsson Kennitala 230198-2929 Samtals punktar 25 Inneign : 0 kr. V…" at bounding box center [602, 137] width 1204 height 198
click at [632, 141] on p "Velkomin" at bounding box center [602, 148] width 124 height 36
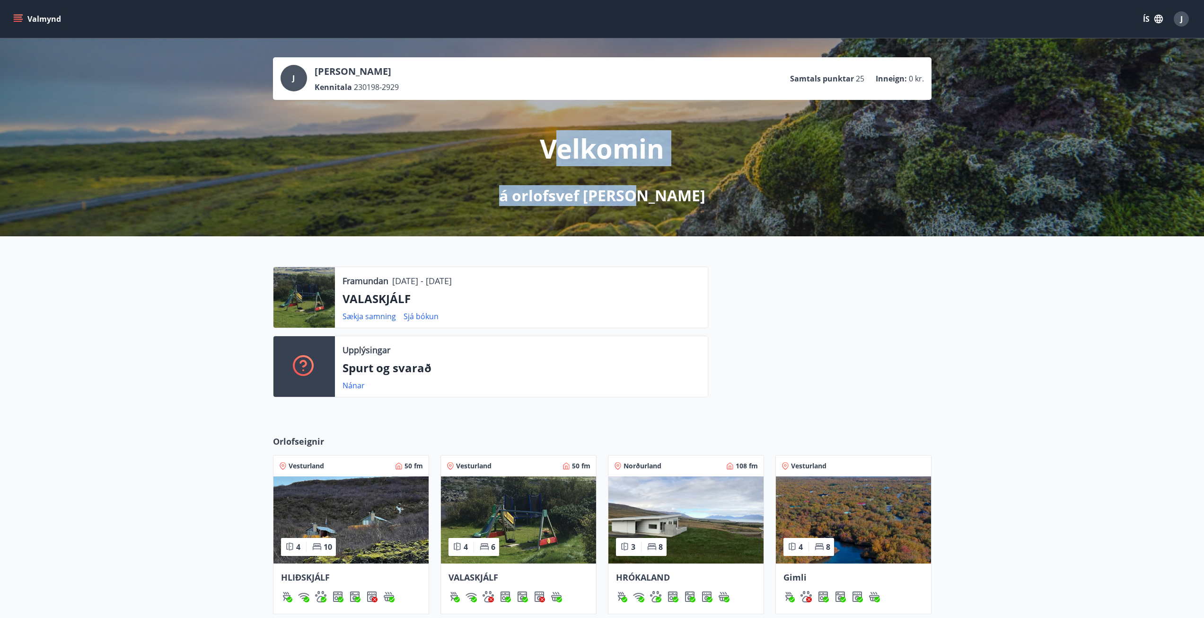
drag, startPoint x: 622, startPoint y: 162, endPoint x: 529, endPoint y: 118, distance: 102.9
click at [530, 119] on div "Velkomin á orlofsvef Stavís" at bounding box center [602, 153] width 530 height 106
click at [625, 154] on p "Velkomin" at bounding box center [602, 148] width 124 height 36
drag, startPoint x: 685, startPoint y: 194, endPoint x: 497, endPoint y: 119, distance: 202.4
click at [497, 119] on div "Velkomin á orlofsvef Stavís" at bounding box center [602, 153] width 530 height 106
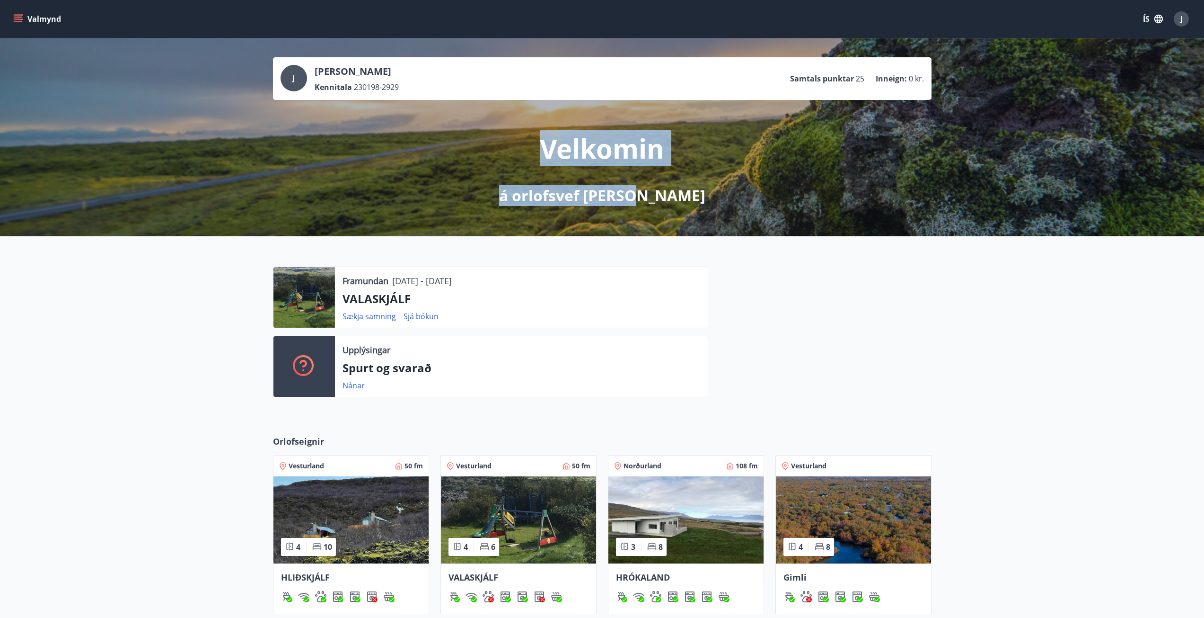
click at [567, 130] on div "Velkomin á orlofsvef Stavís" at bounding box center [602, 153] width 530 height 106
drag, startPoint x: 606, startPoint y: 173, endPoint x: 528, endPoint y: 150, distance: 81.6
click at [526, 151] on div "Velkomin á orlofsvef Stavís" at bounding box center [602, 153] width 530 height 106
click at [532, 150] on div "Velkomin á orlofsvef Stavís" at bounding box center [602, 153] width 530 height 106
drag, startPoint x: 710, startPoint y: 204, endPoint x: 474, endPoint y: 134, distance: 246.3
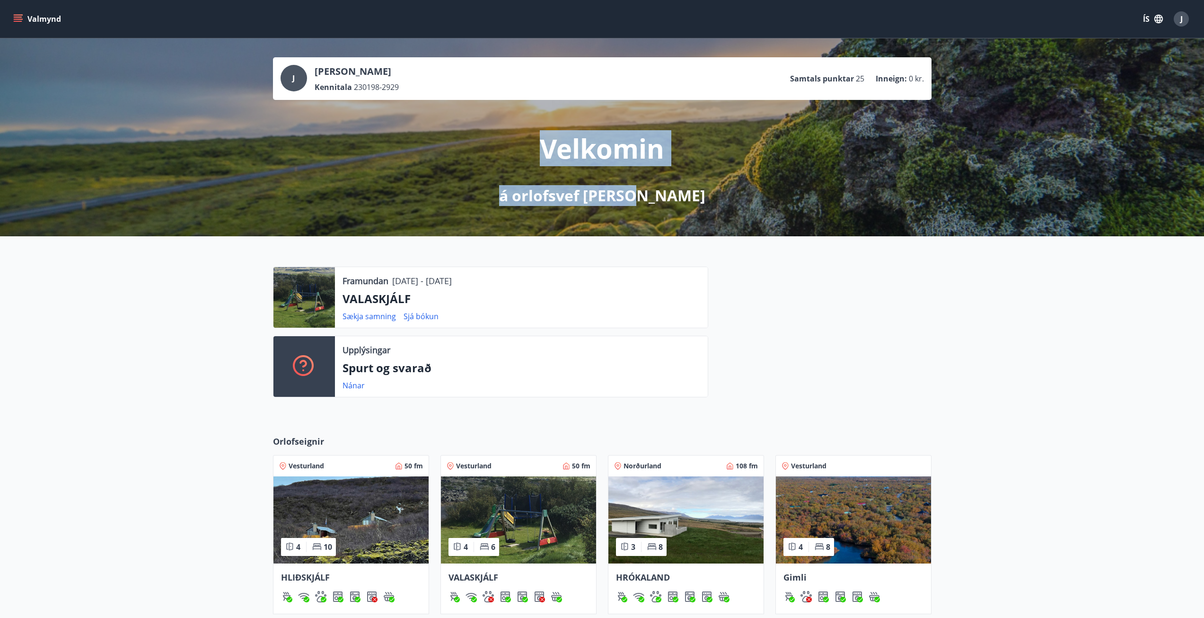
click at [497, 141] on div "Velkomin á orlofsvef Stavís" at bounding box center [602, 153] width 530 height 106
click at [596, 153] on p "Velkomin" at bounding box center [602, 148] width 124 height 36
drag, startPoint x: 720, startPoint y: 194, endPoint x: 449, endPoint y: 120, distance: 281.0
click at [431, 123] on div "Velkomin á orlofsvef Stavís" at bounding box center [602, 153] width 530 height 106
click at [544, 139] on p "Velkomin" at bounding box center [602, 148] width 124 height 36
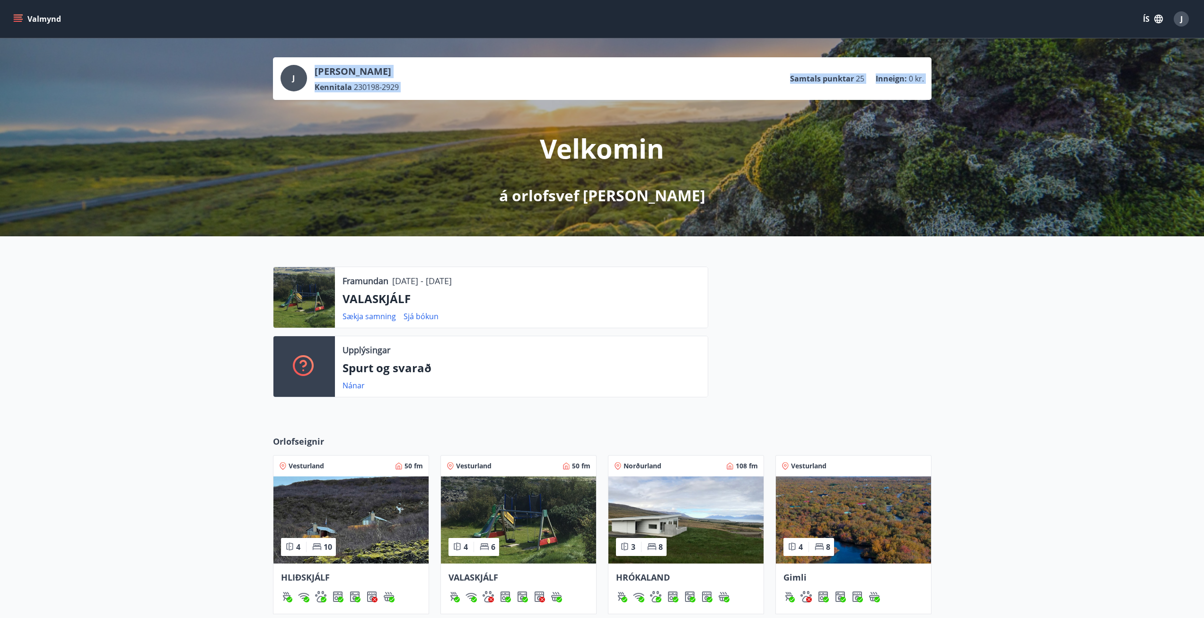
drag, startPoint x: 776, startPoint y: 207, endPoint x: 426, endPoint y: 140, distance: 355.6
click at [481, 156] on div "J Jökull Hermannsson Kennitala 230198-2929 Samtals punktar 25 Inneign : 0 kr. V…" at bounding box center [602, 137] width 1204 height 198
click at [617, 169] on div "Velkomin á orlofsvef Stavís" at bounding box center [602, 153] width 530 height 106
drag, startPoint x: 727, startPoint y: 217, endPoint x: 539, endPoint y: 159, distance: 196.5
click at [539, 159] on div "J Jökull Hermannsson Kennitala 230198-2929 Samtals punktar 25 Inneign : 0 kr. V…" at bounding box center [602, 137] width 1204 height 198
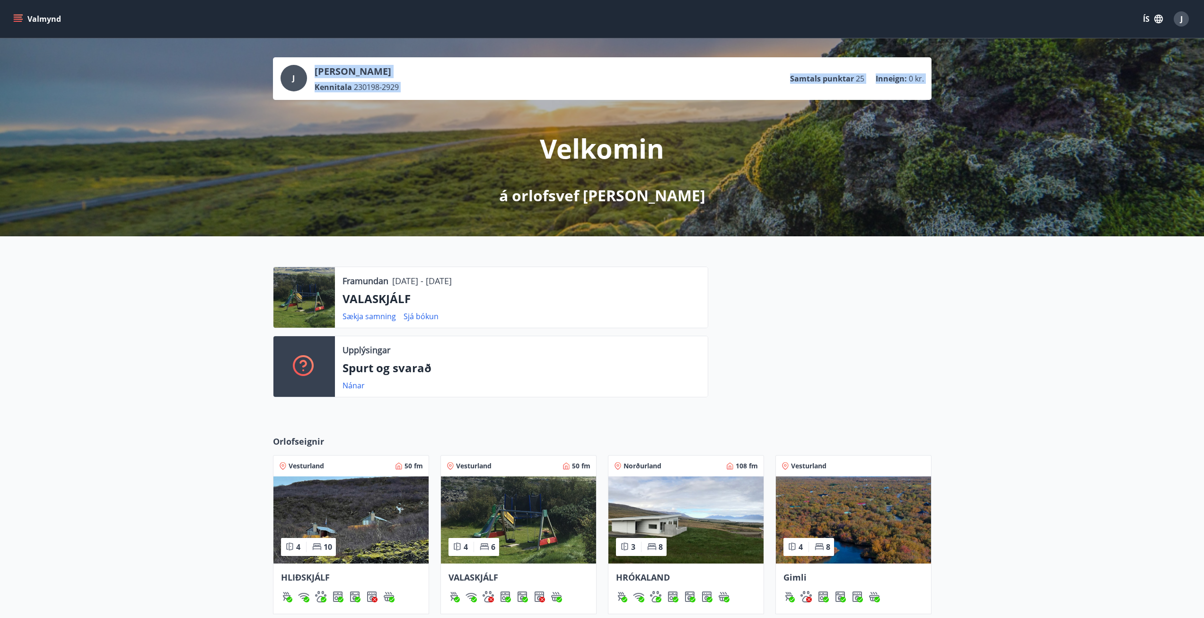
drag, startPoint x: 543, startPoint y: 158, endPoint x: 669, endPoint y: 189, distance: 129.2
click at [544, 158] on p "Velkomin" at bounding box center [602, 148] width 124 height 36
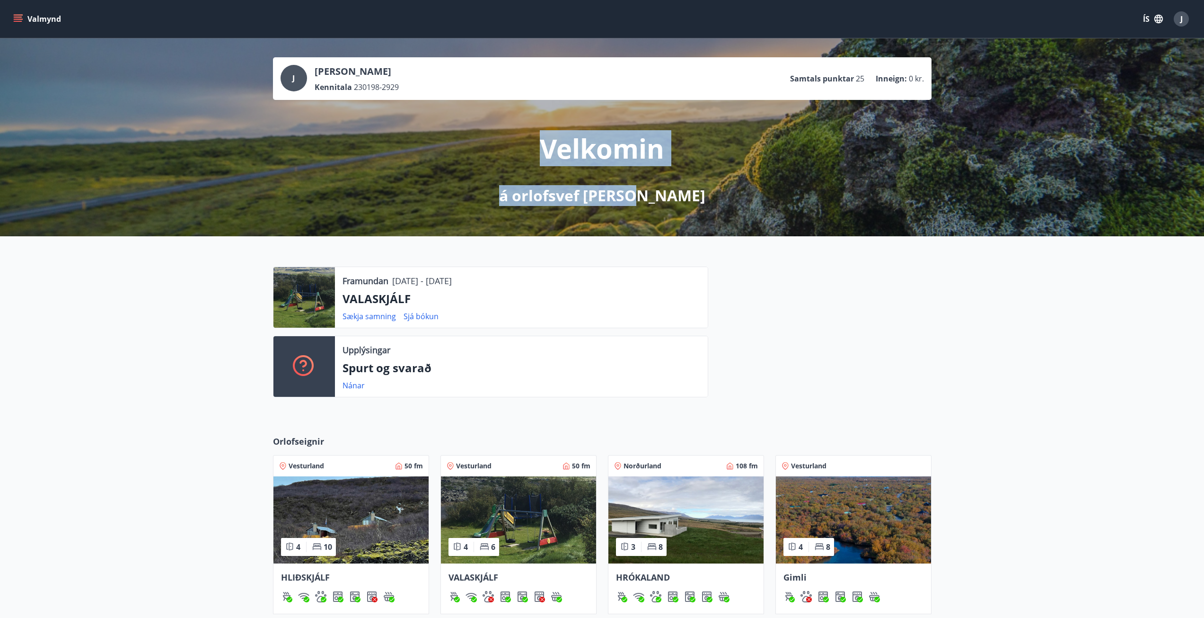
drag, startPoint x: 630, startPoint y: 183, endPoint x: 529, endPoint y: 151, distance: 105.7
click at [529, 151] on div "Velkomin á orlofsvef Stavís" at bounding box center [602, 153] width 530 height 106
click at [549, 150] on p "Velkomin" at bounding box center [602, 148] width 124 height 36
drag, startPoint x: 706, startPoint y: 189, endPoint x: 490, endPoint y: 144, distance: 219.9
click at [496, 146] on div "Velkomin á orlofsvef Stavís" at bounding box center [602, 153] width 530 height 106
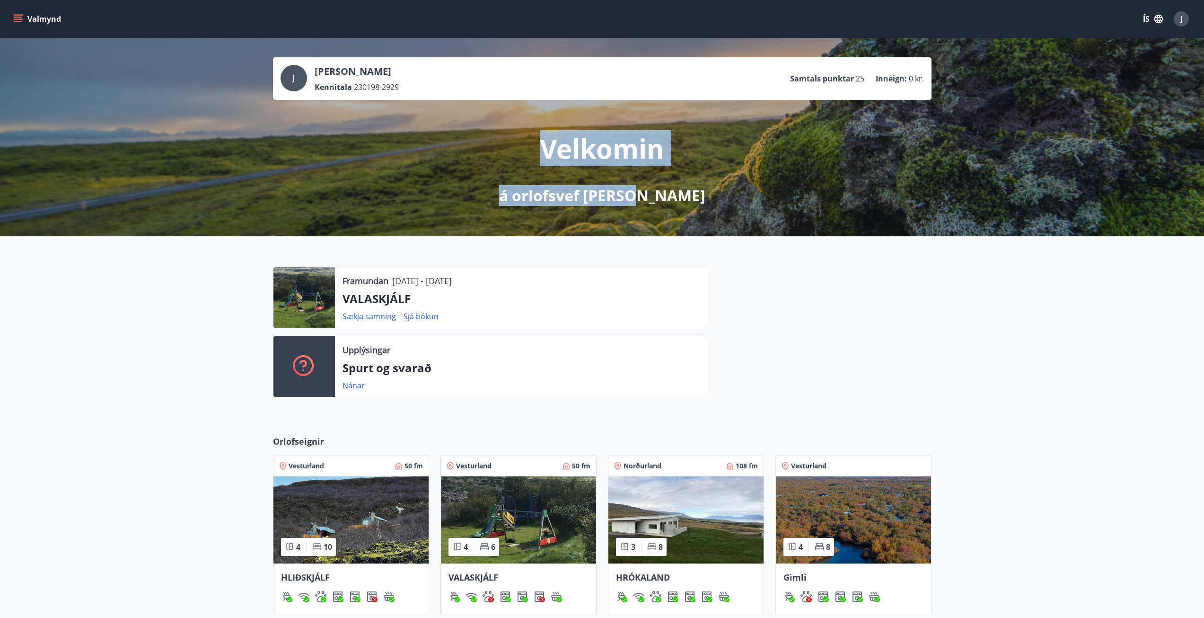
click at [619, 175] on div "Velkomin á orlofsvef Stavís" at bounding box center [602, 153] width 530 height 106
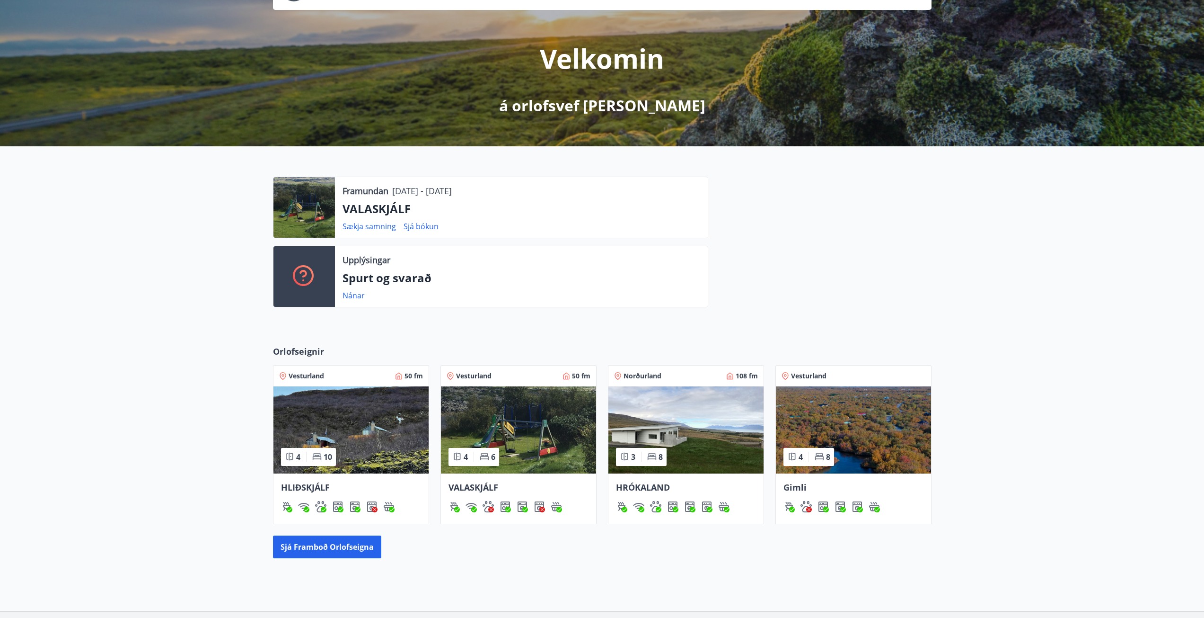
scroll to position [142, 0]
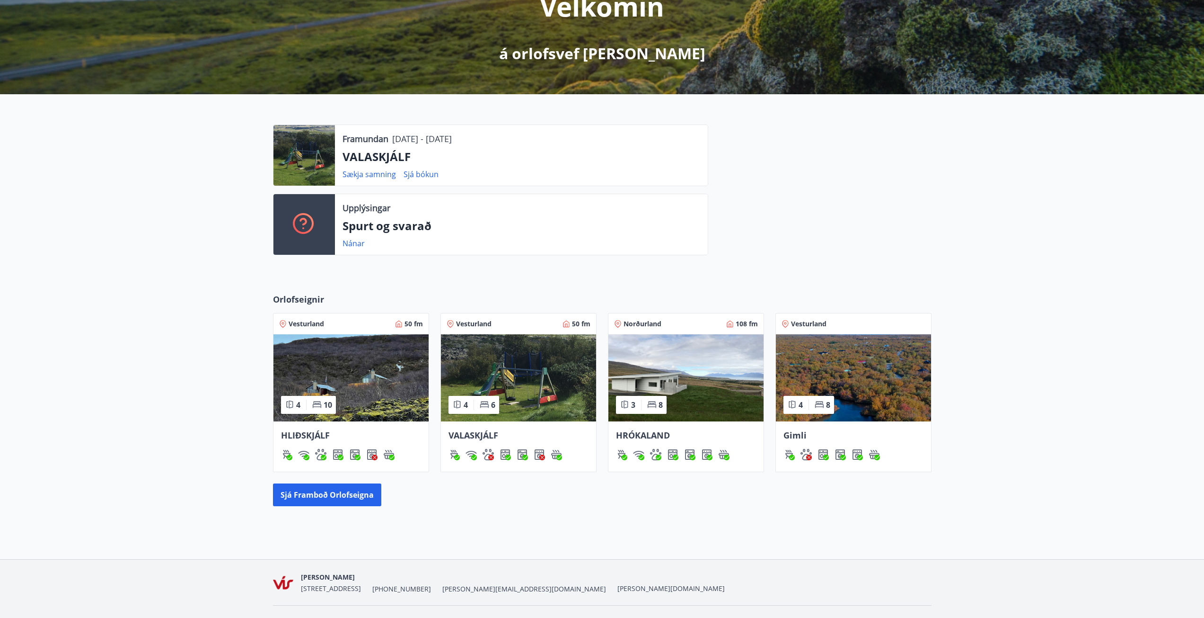
click at [543, 376] on img at bounding box center [518, 377] width 155 height 87
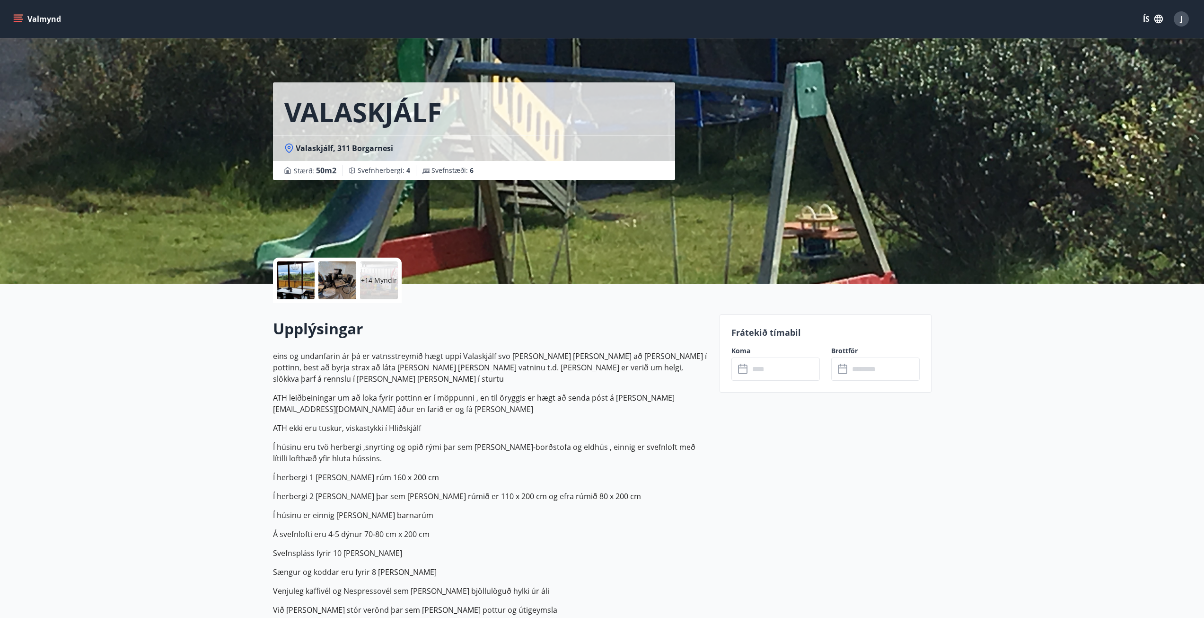
click at [387, 273] on div "+14 Myndir" at bounding box center [379, 280] width 38 height 38
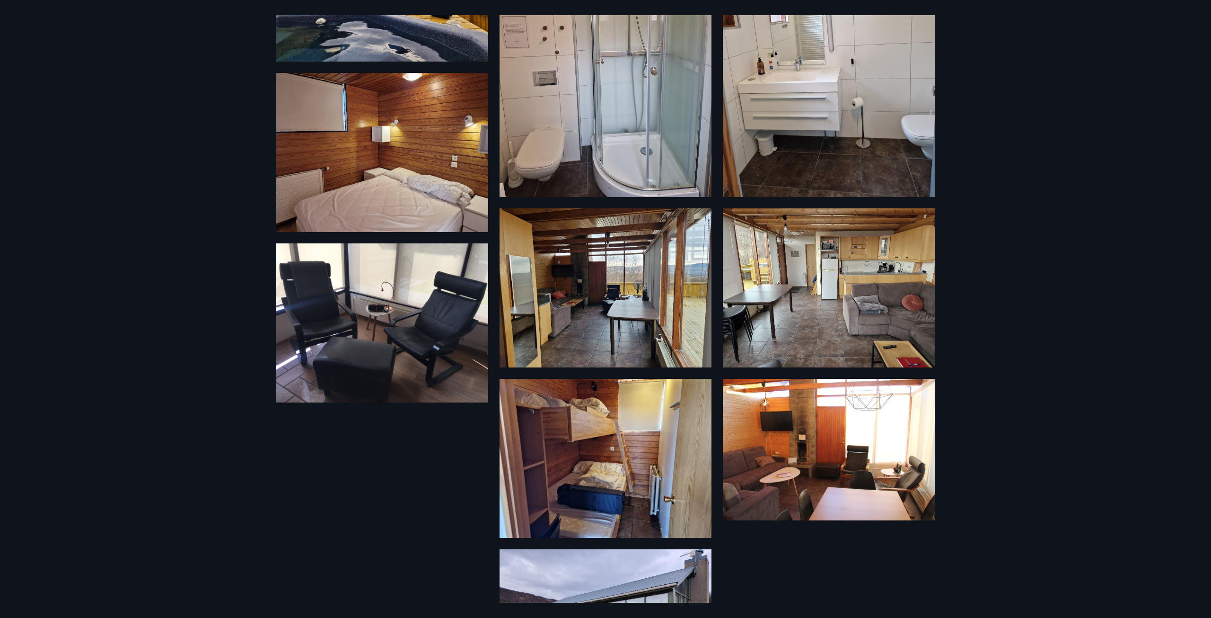
scroll to position [615, 0]
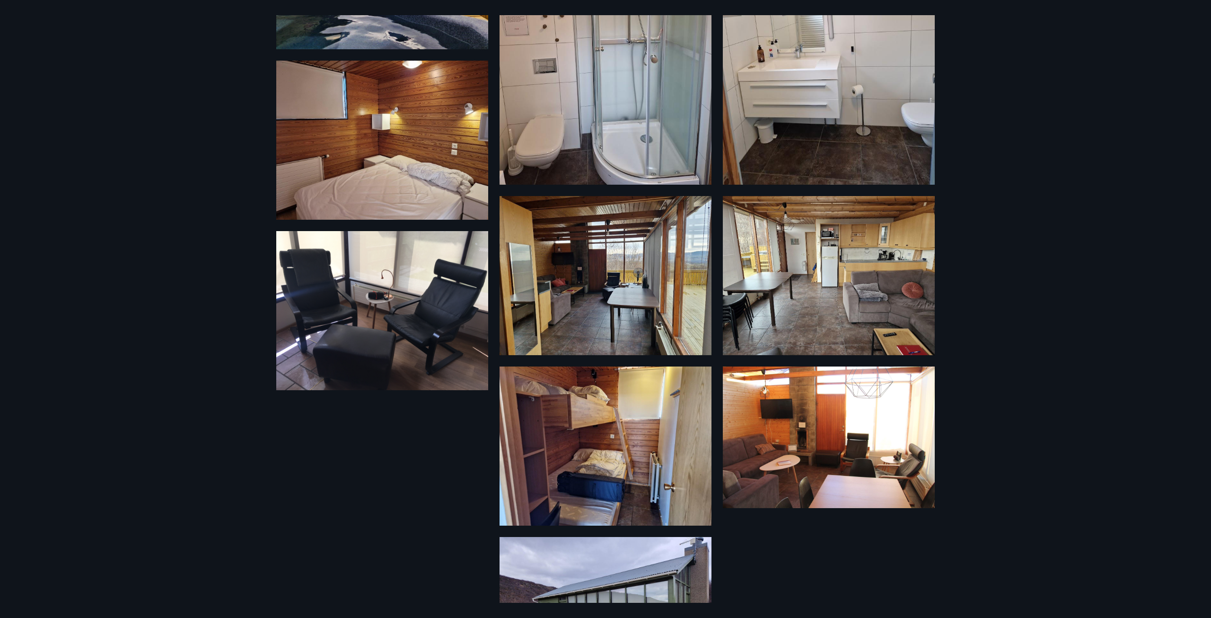
click at [855, 292] on img at bounding box center [829, 275] width 212 height 159
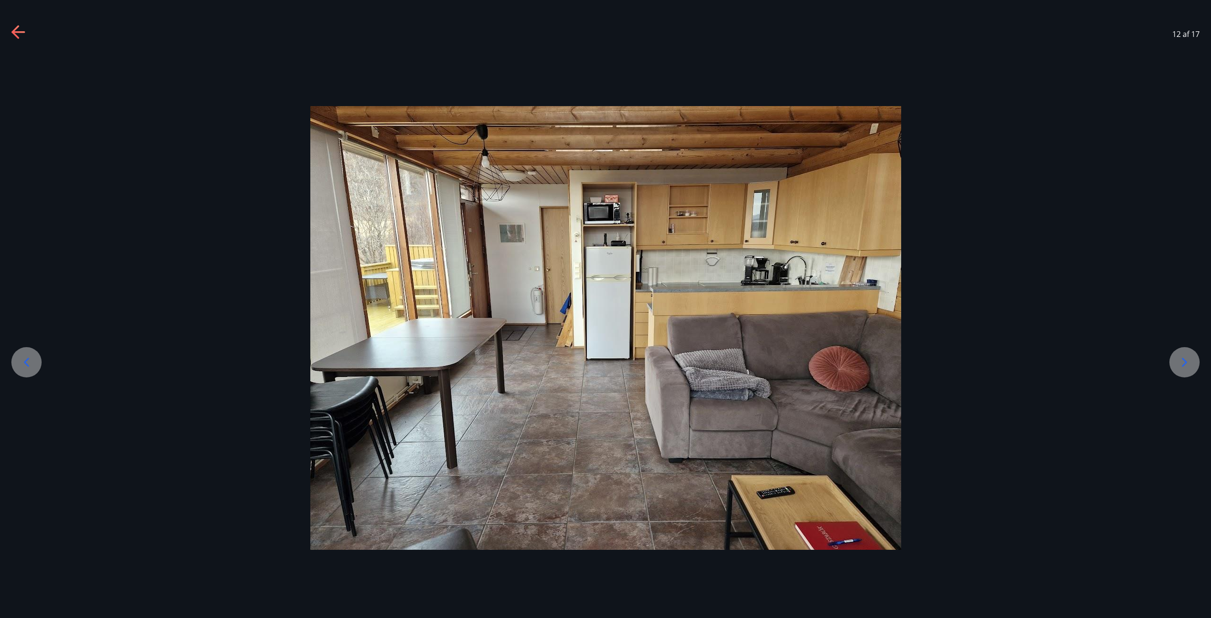
click at [22, 34] on icon at bounding box center [18, 32] width 15 height 15
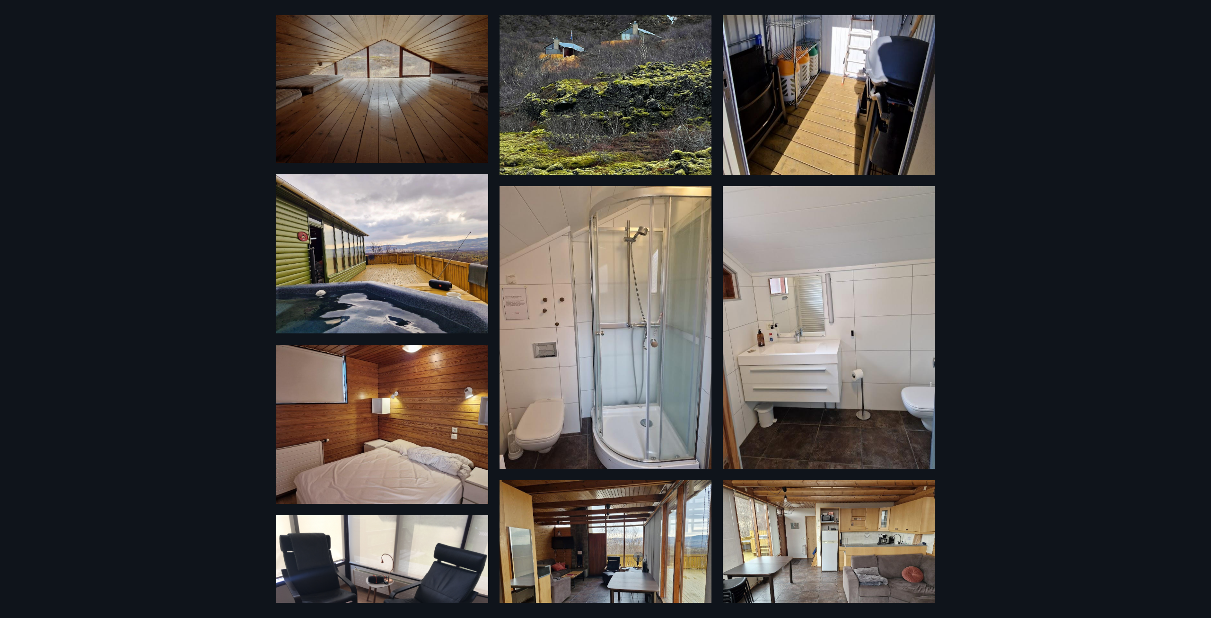
scroll to position [0, 0]
